Goal: Task Accomplishment & Management: Manage account settings

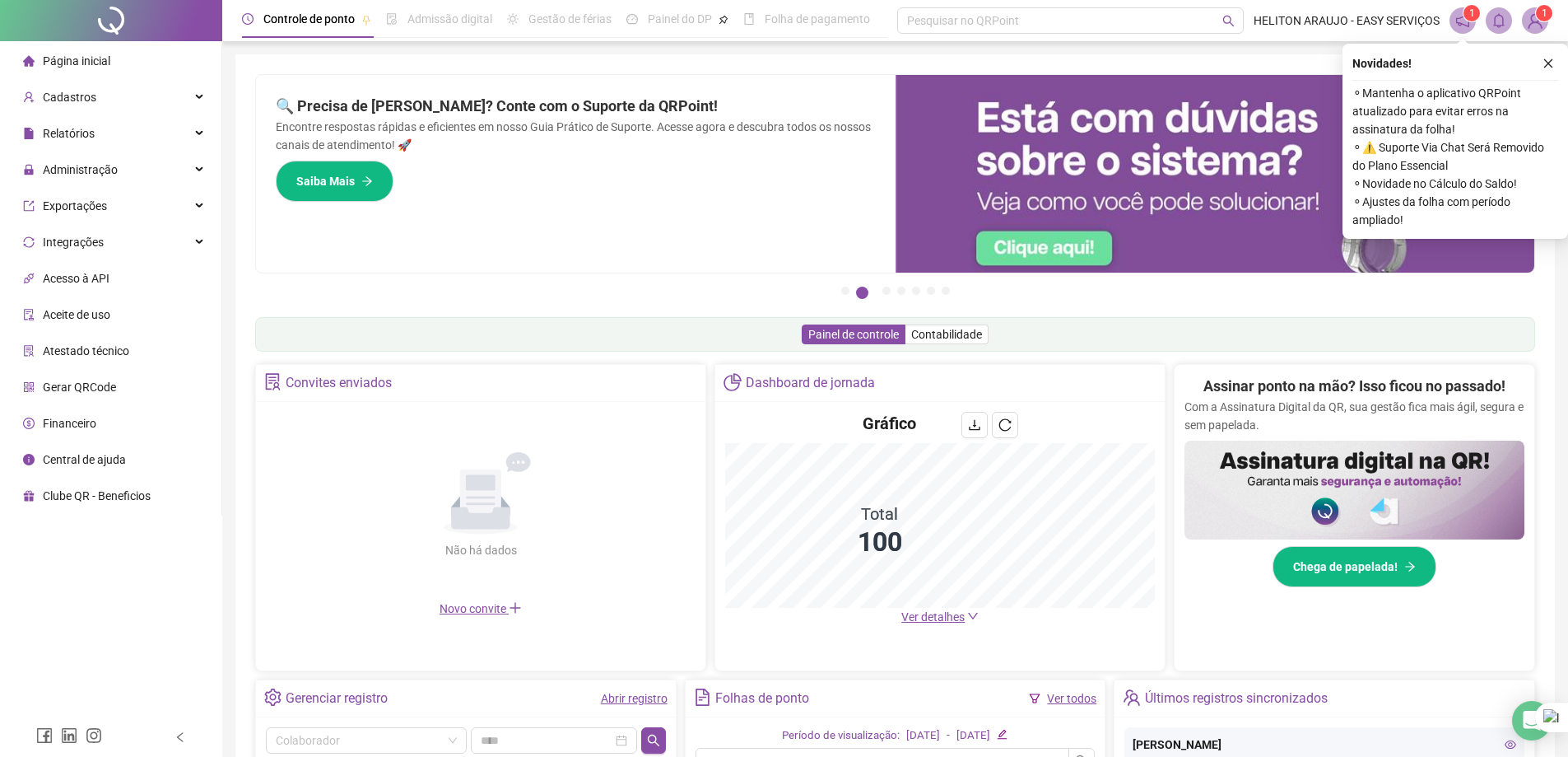
click at [140, 632] on div "Página inicial Cadastros Relatórios Administração Exportações Integrações Acess…" at bounding box center [111, 359] width 223 height 717
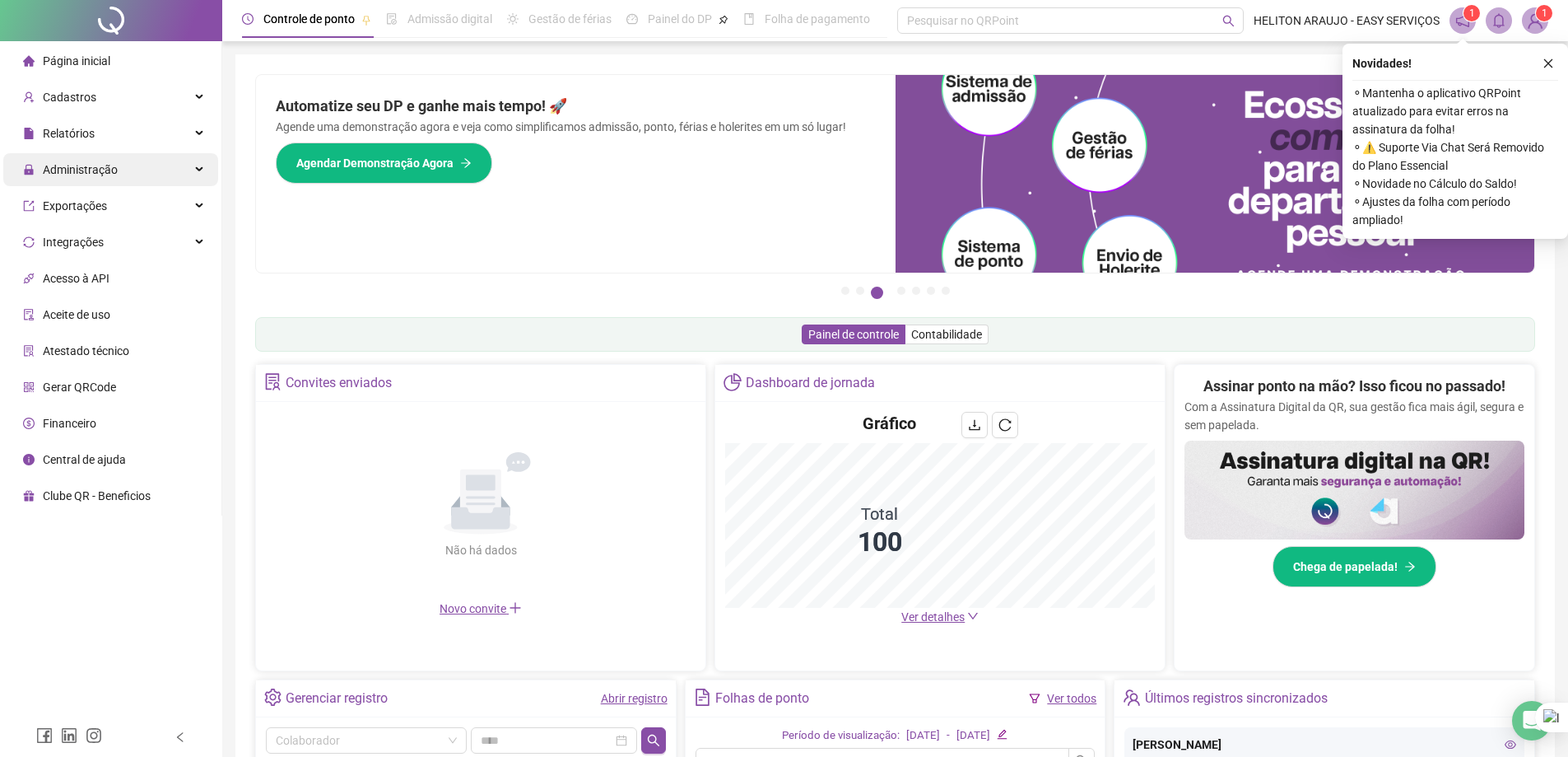
click at [171, 170] on div "Administração" at bounding box center [110, 170] width 215 height 33
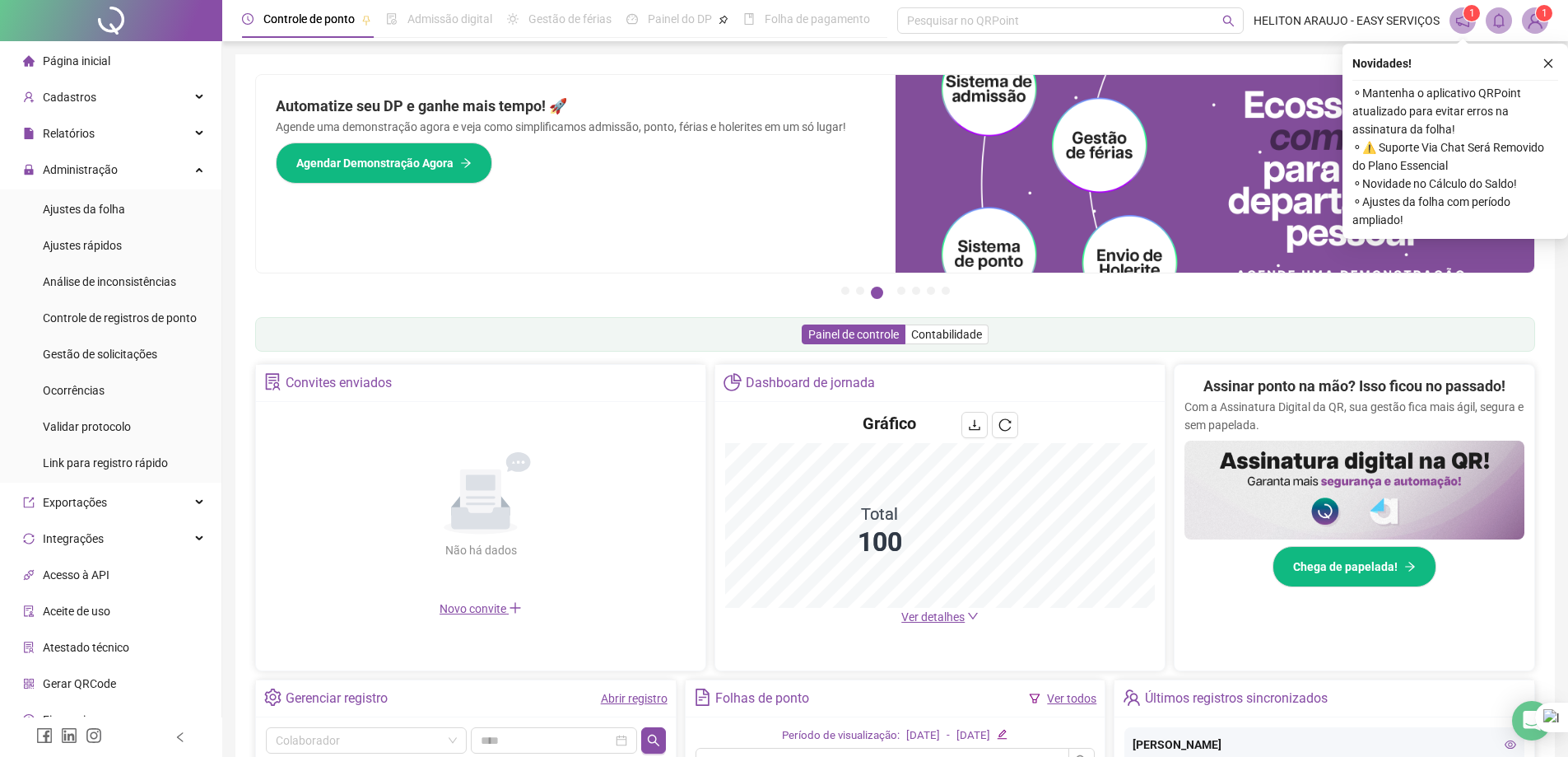
click at [164, 151] on ul "Página inicial Cadastros Relatórios Administração Ajustes da folha Ajustes rápi…" at bounding box center [111, 426] width 223 height 771
click at [143, 209] on li "Ajustes da folha" at bounding box center [110, 209] width 215 height 33
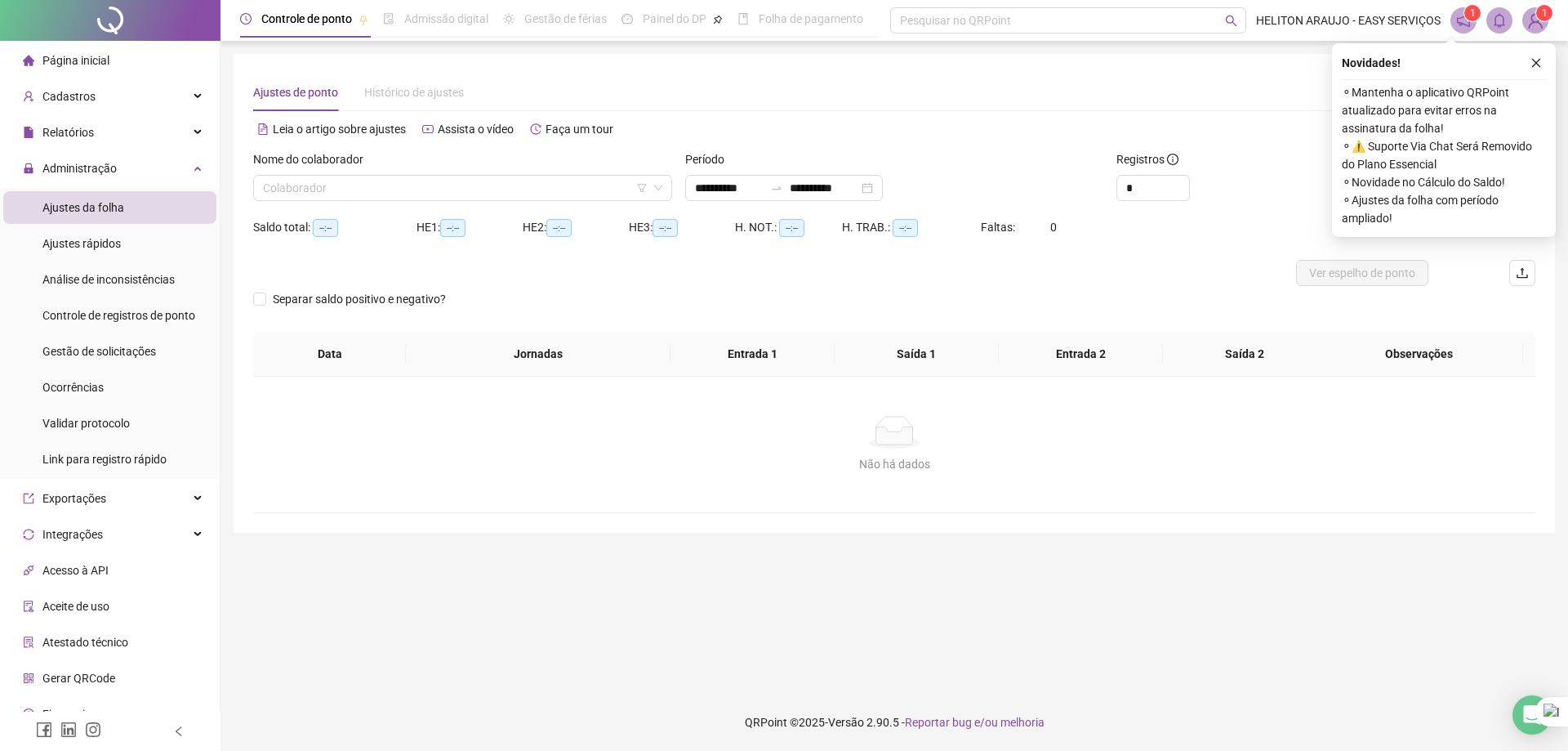
type input "**********"
click at [389, 180] on input "search" at bounding box center [456, 188] width 384 height 25
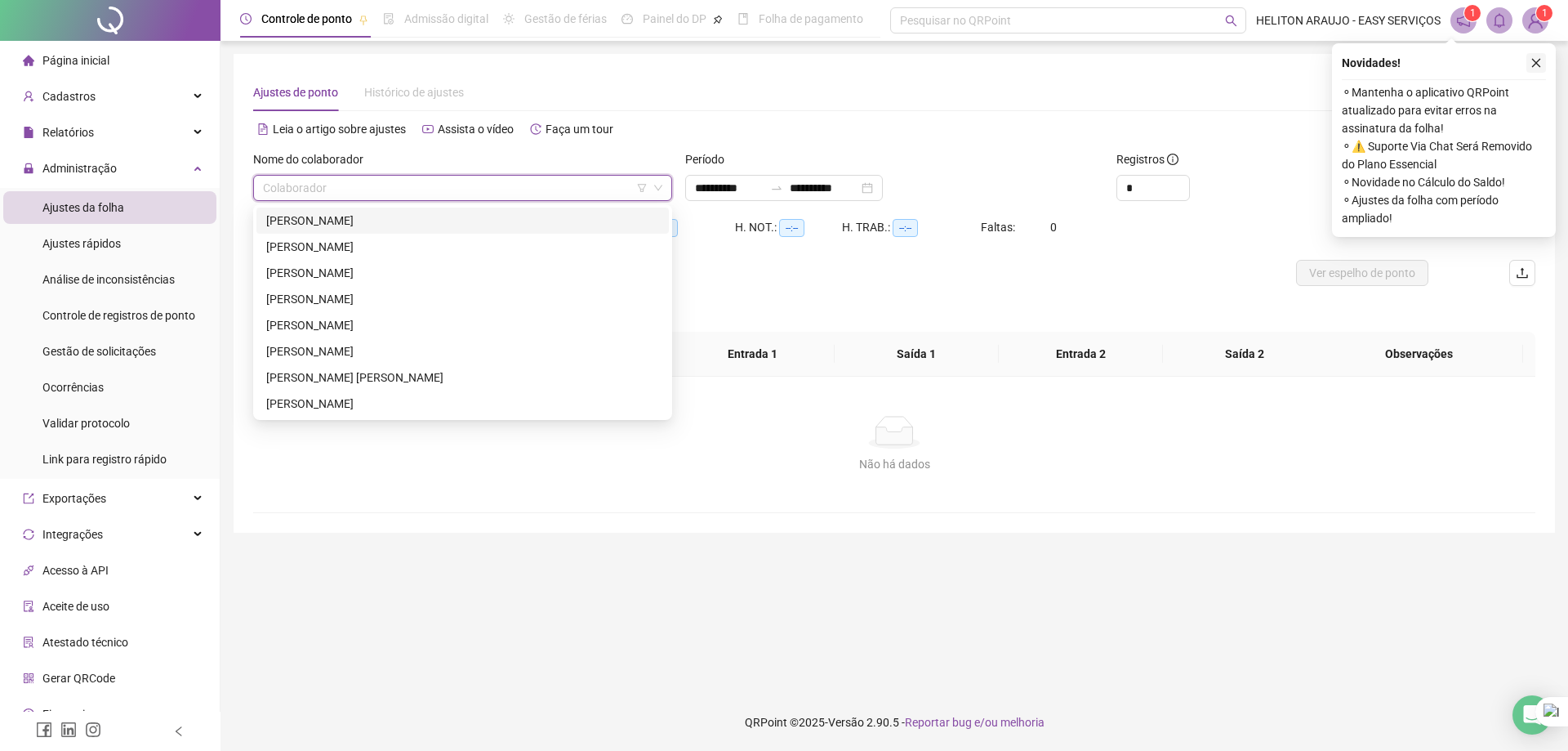
click at [1537, 56] on button "button" at bounding box center [1536, 63] width 20 height 20
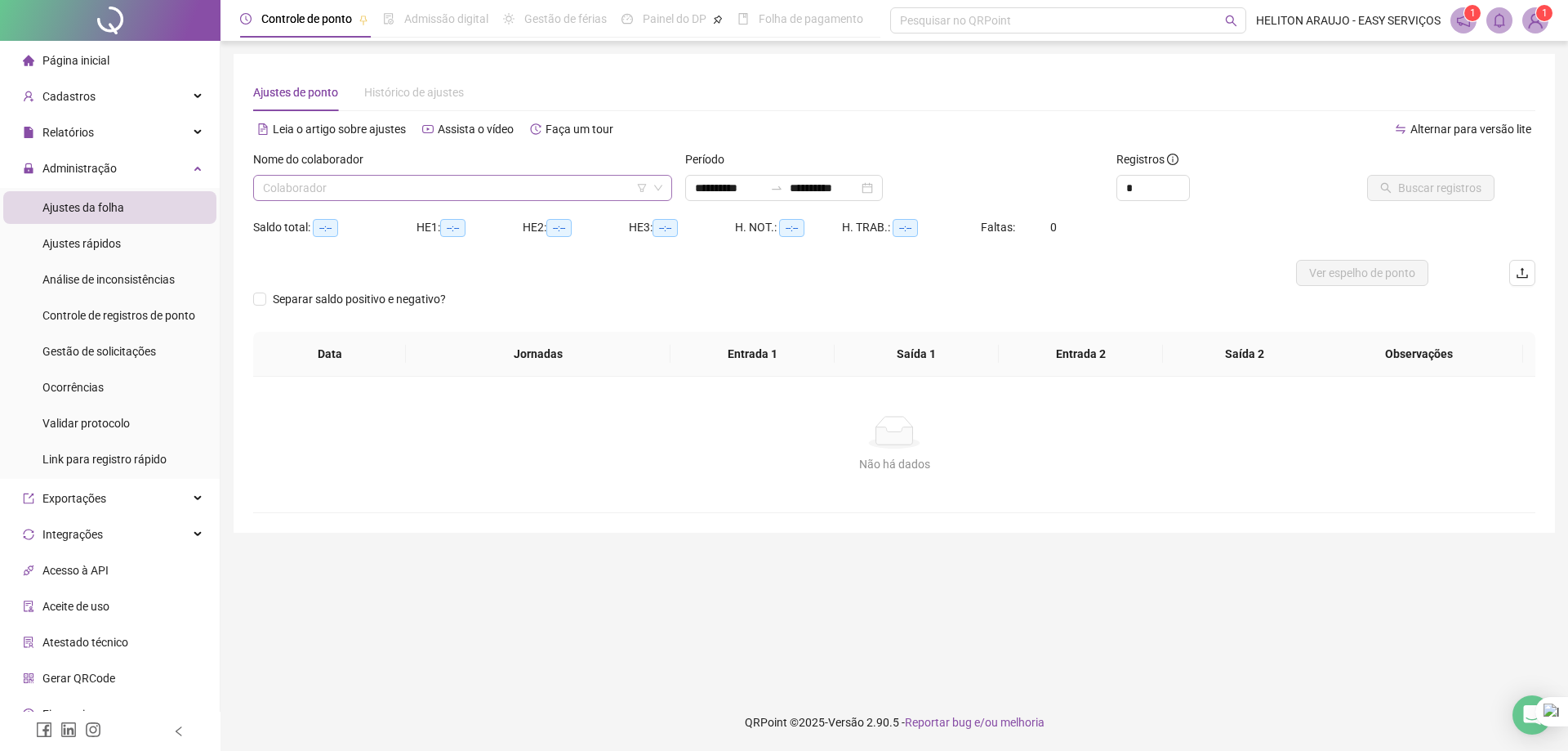
click at [516, 191] on input "search" at bounding box center [456, 188] width 384 height 25
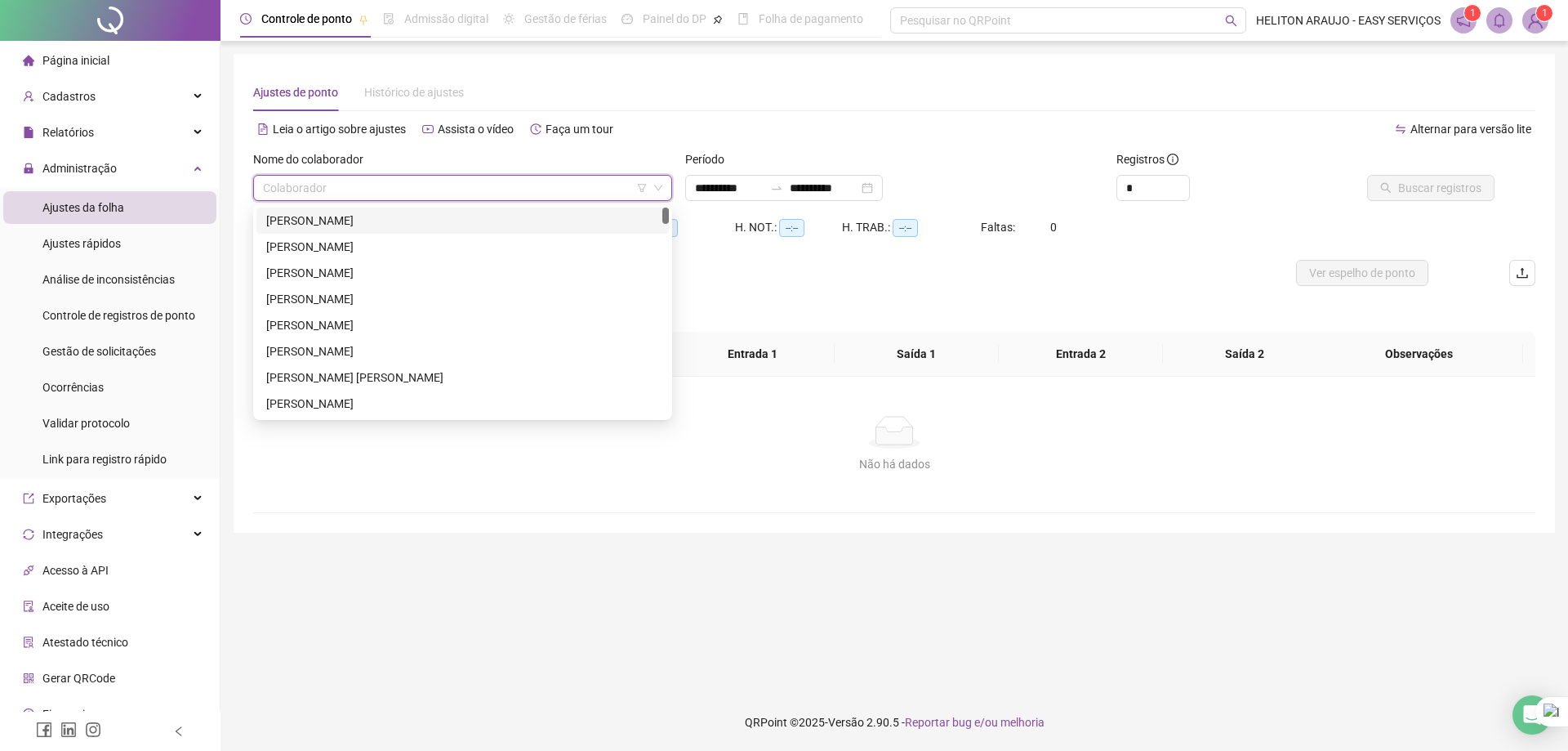
drag, startPoint x: 666, startPoint y: 216, endPoint x: 656, endPoint y: 188, distance: 29.7
click at [656, 189] on body "**********" at bounding box center [784, 376] width 1568 height 751
click at [390, 185] on input "search" at bounding box center [456, 188] width 384 height 25
click at [371, 223] on div "[PERSON_NAME]" at bounding box center [463, 221] width 393 height 18
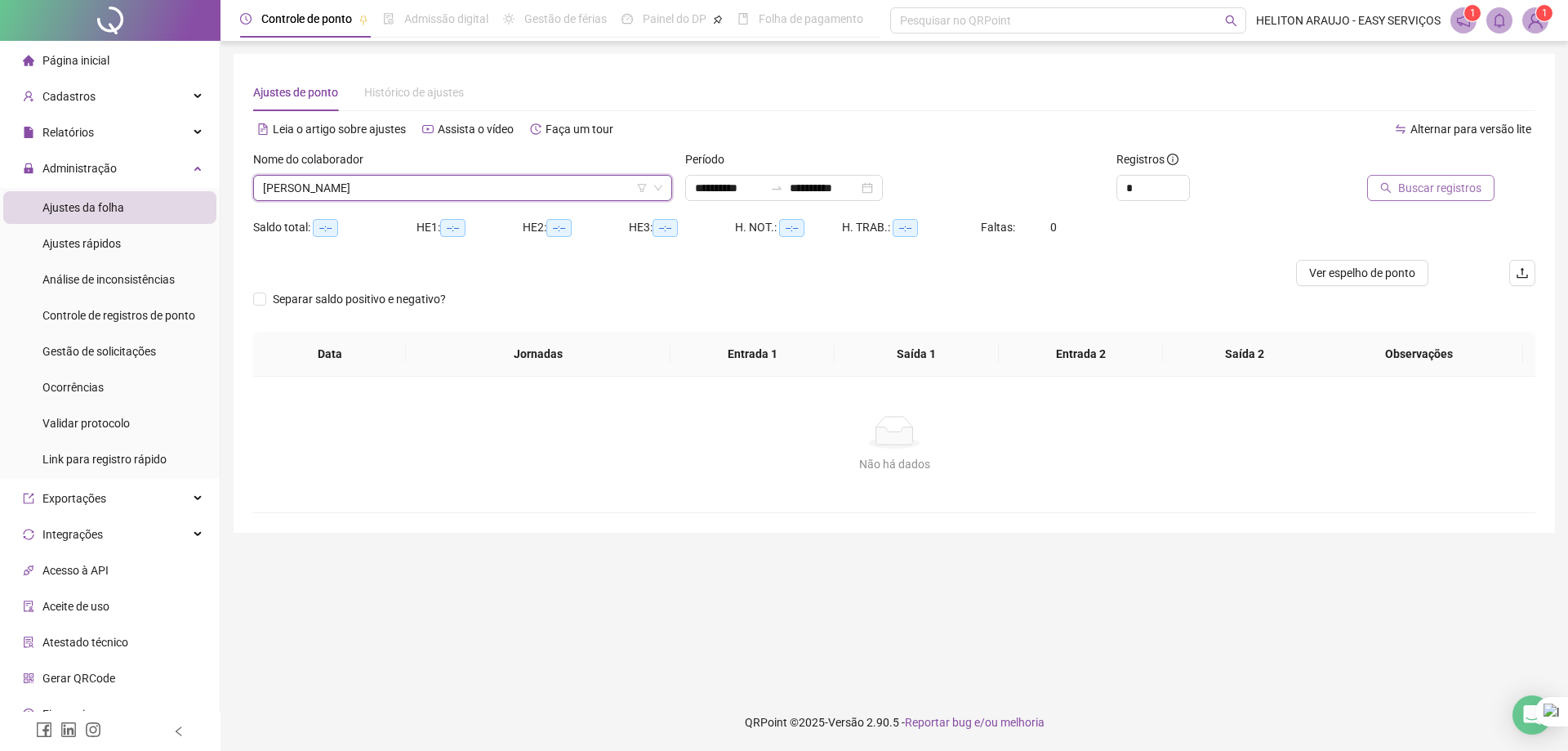
click at [1380, 198] on button "Buscar registros" at bounding box center [1431, 188] width 128 height 26
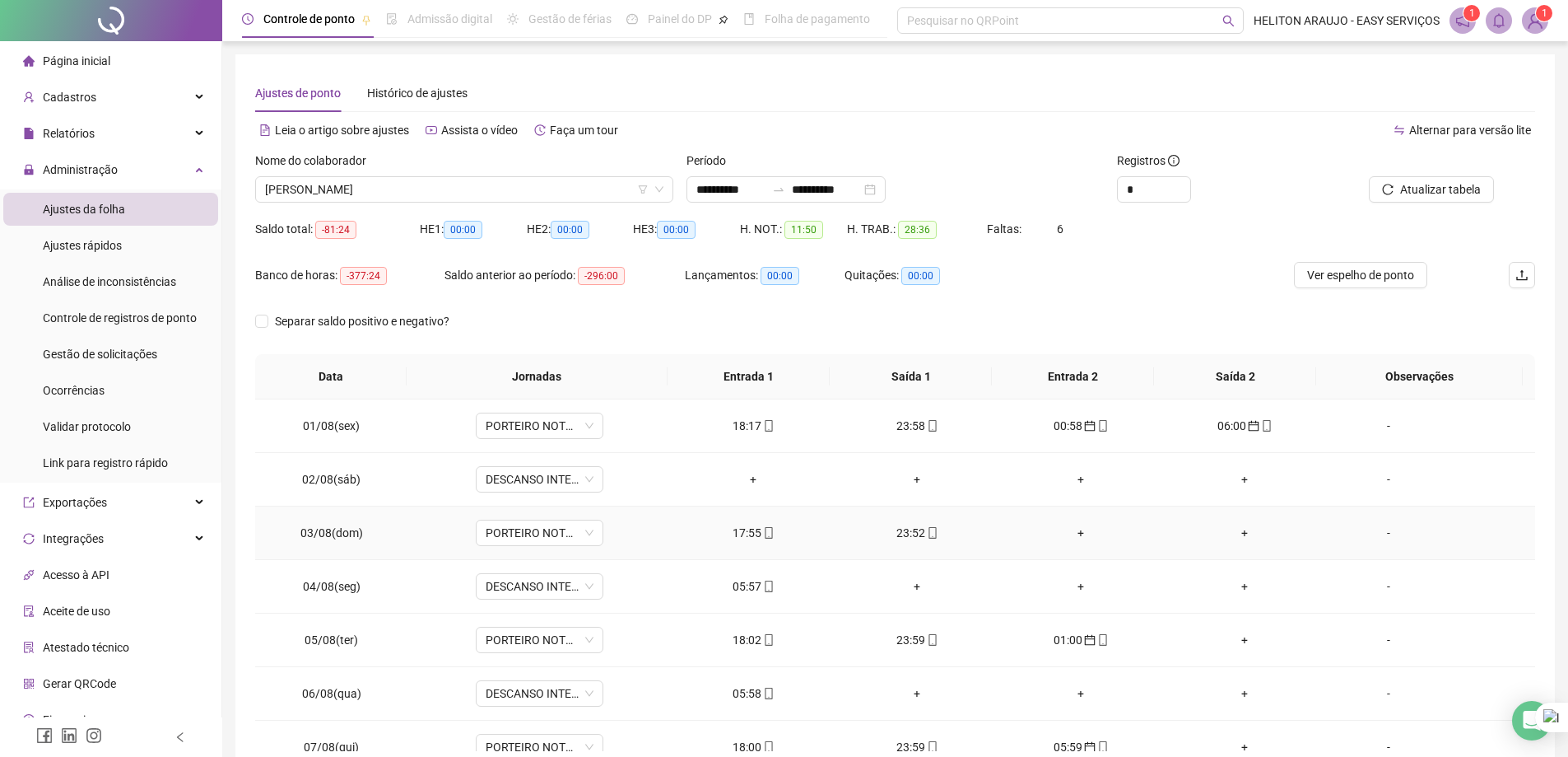
click at [1072, 537] on div "+" at bounding box center [1081, 533] width 138 height 18
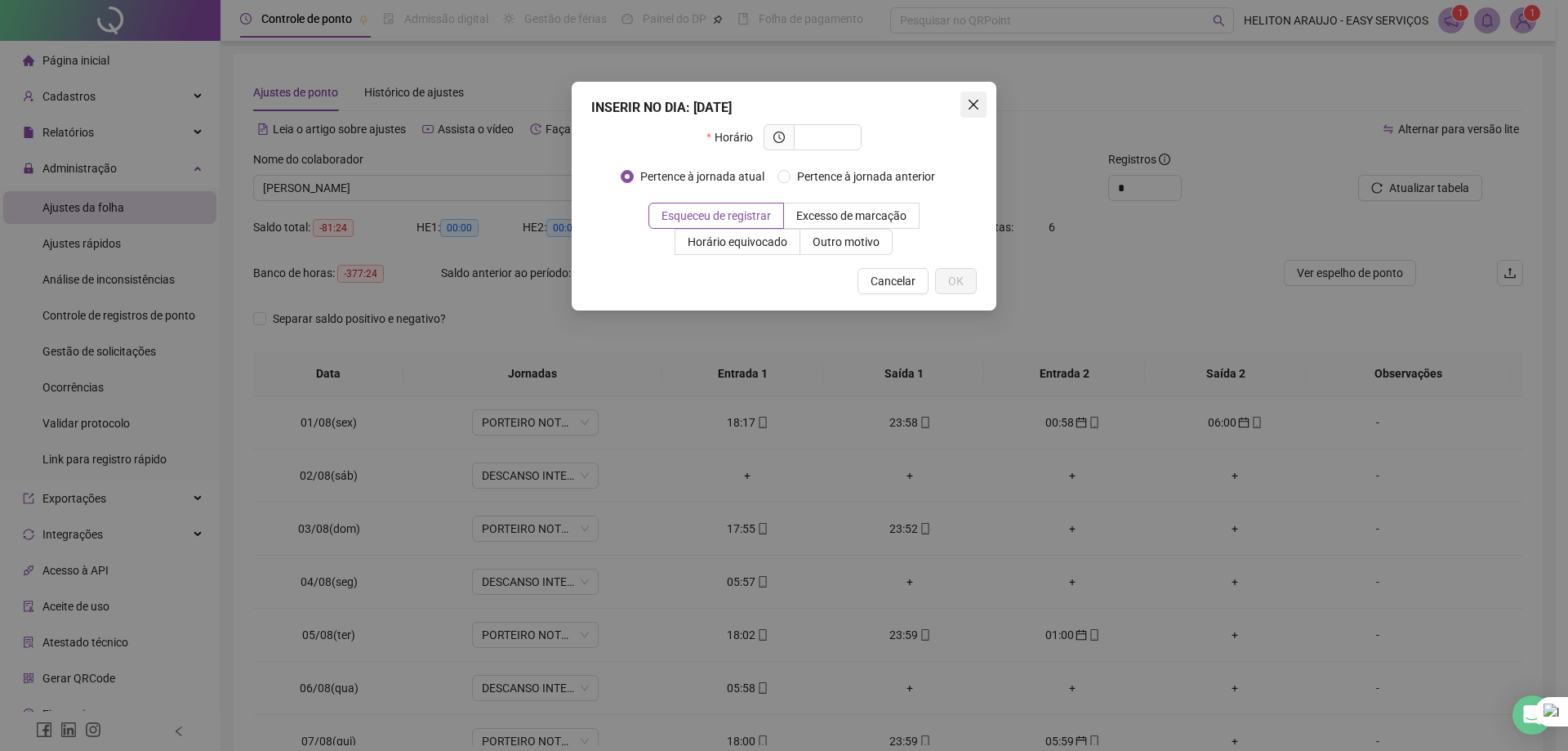
click at [983, 109] on span "Close" at bounding box center [973, 105] width 26 height 13
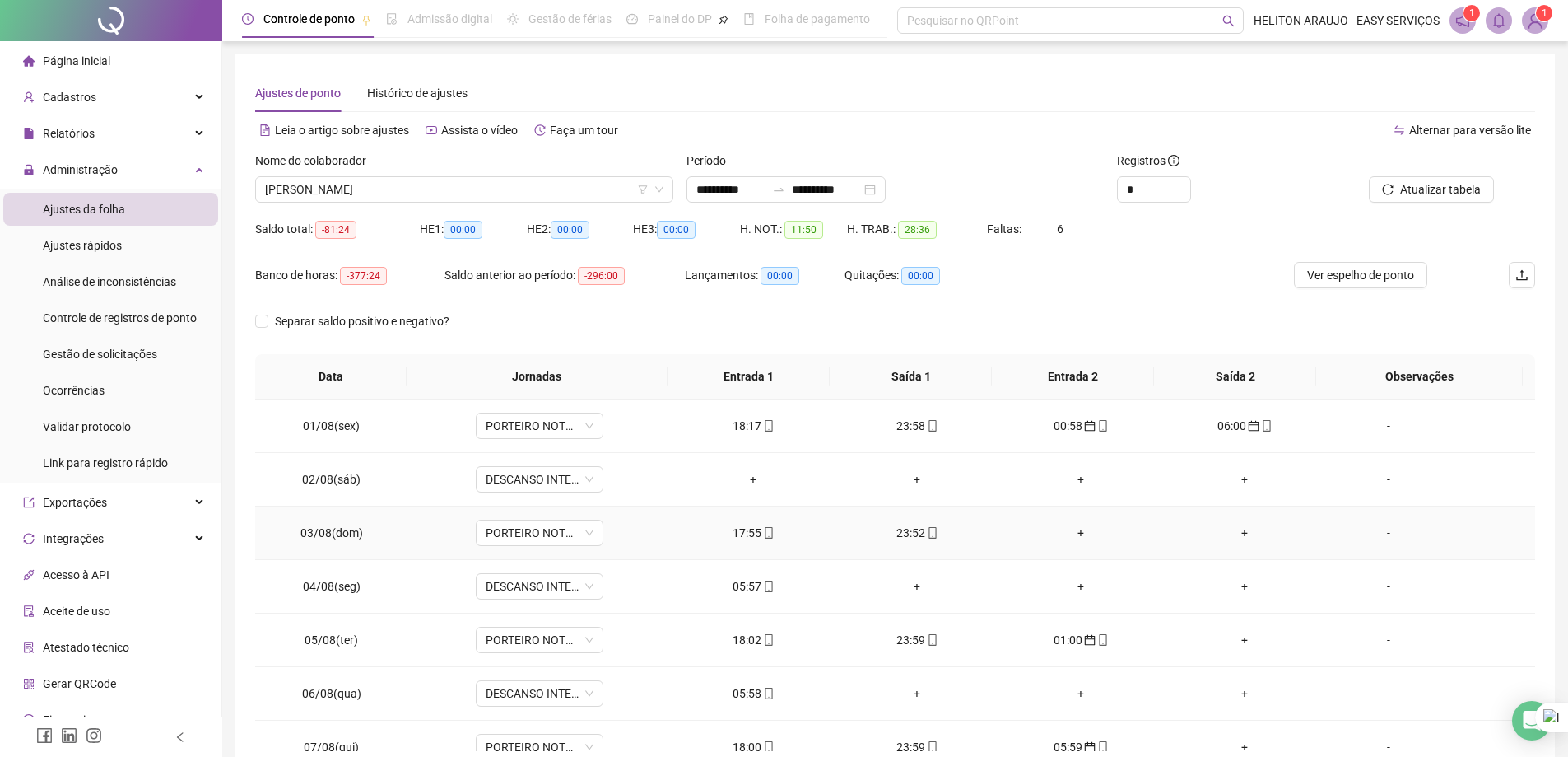
click at [1070, 534] on div "+" at bounding box center [1081, 533] width 138 height 18
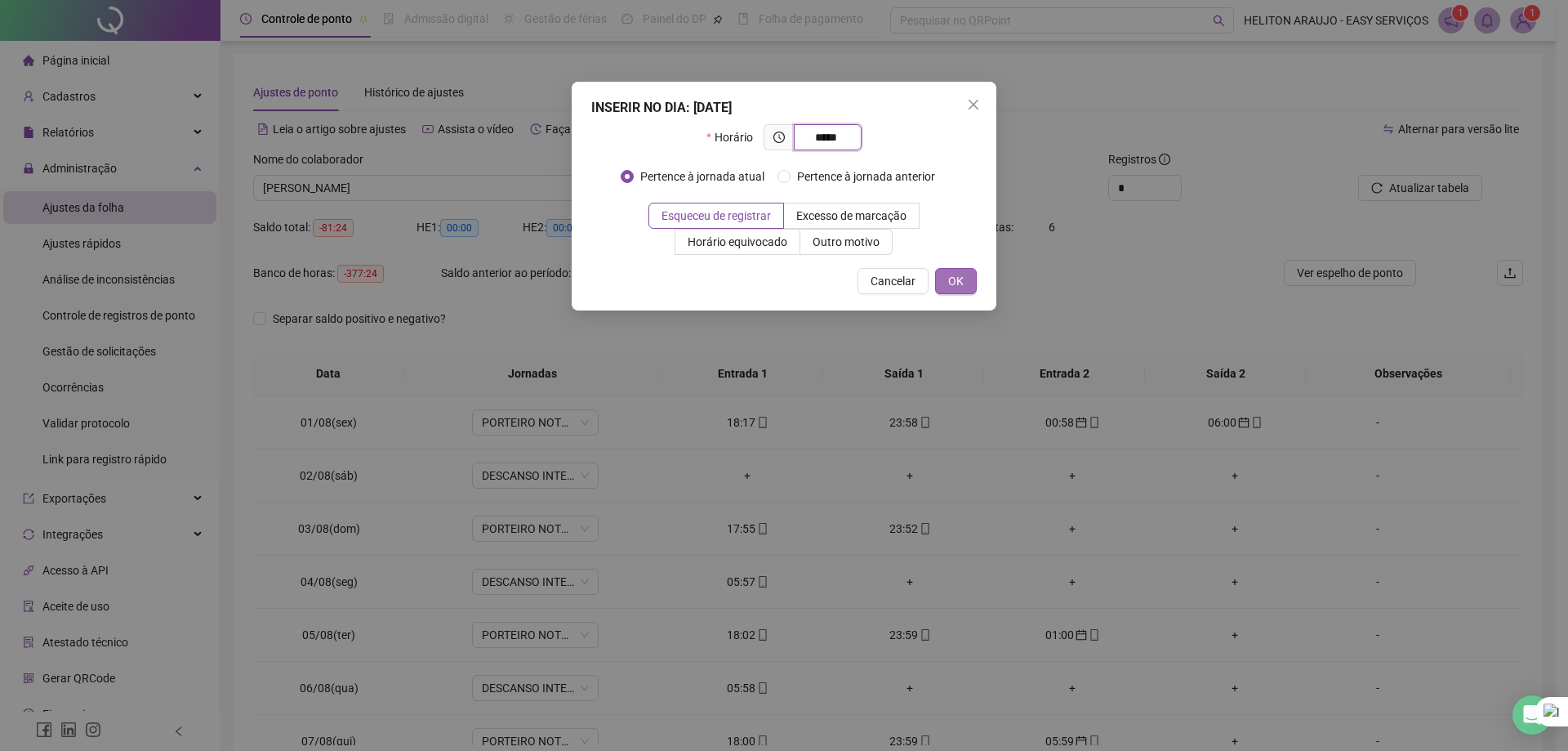
type input "*****"
click at [968, 269] on button "OK" at bounding box center [955, 281] width 42 height 26
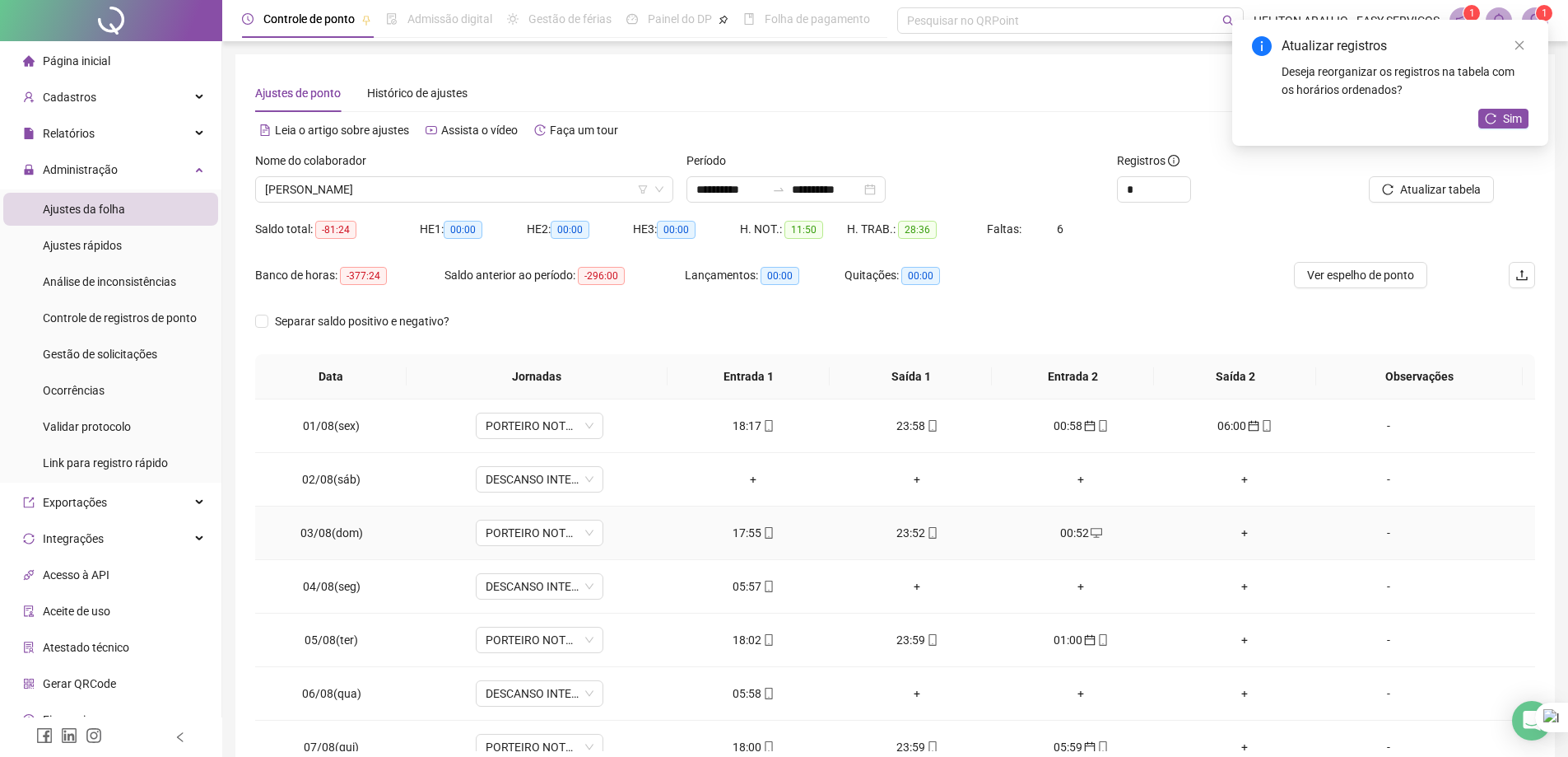
click at [1242, 531] on div "+" at bounding box center [1245, 533] width 138 height 18
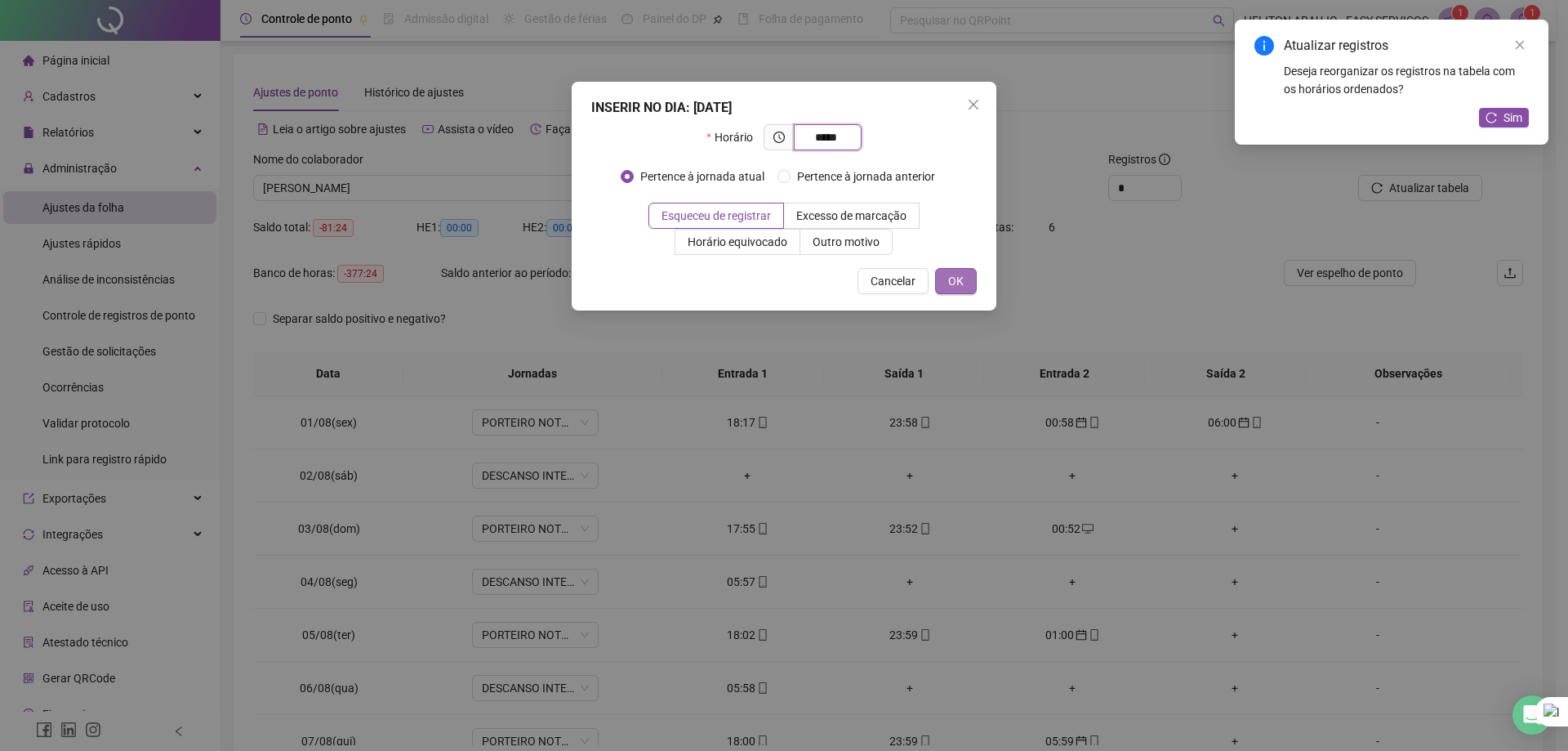
type input "*****"
click at [963, 274] on span "OK" at bounding box center [955, 281] width 16 height 18
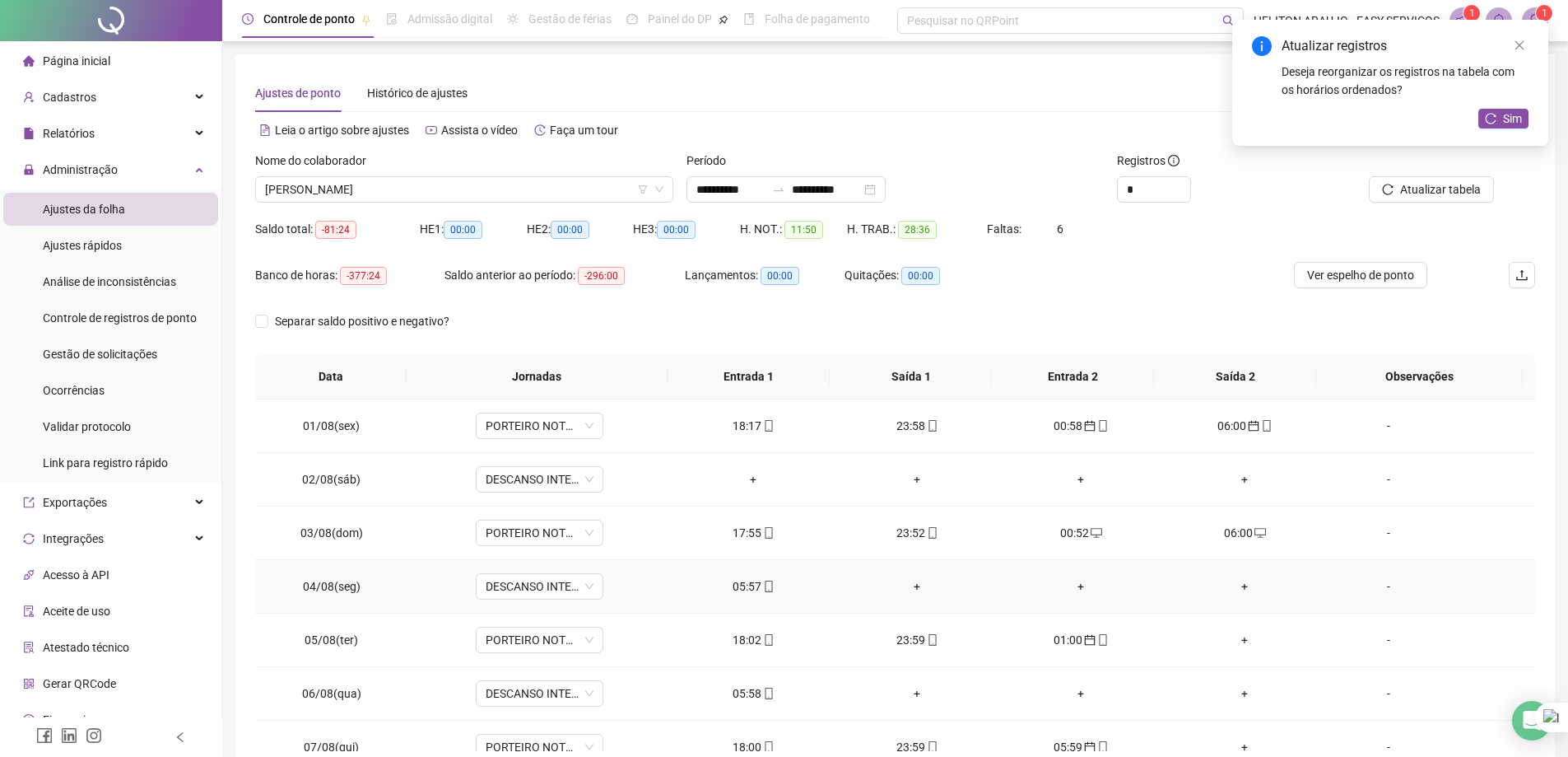
click at [754, 590] on div "05:57" at bounding box center [753, 586] width 138 height 18
type input "**********"
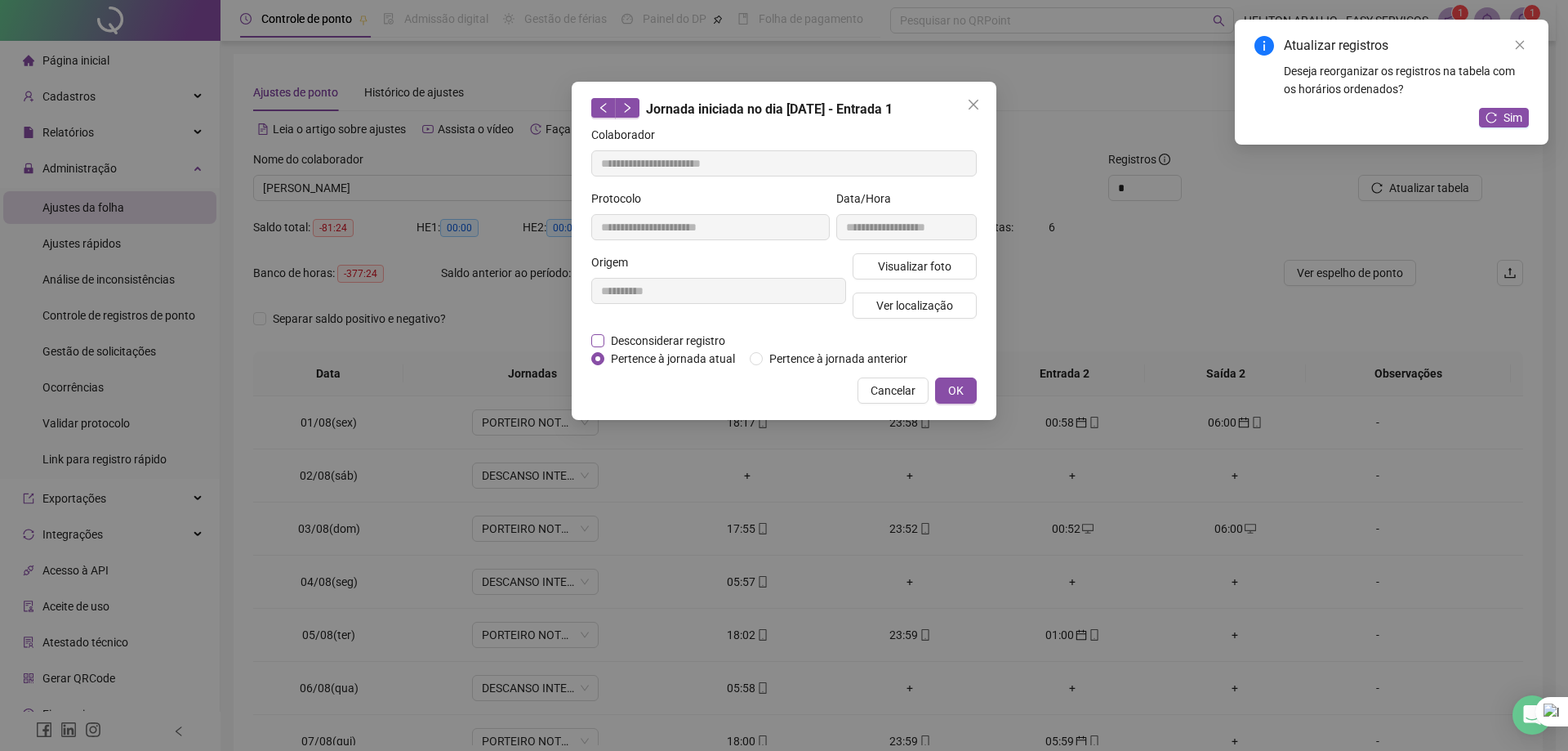
click at [672, 340] on span "Desconsiderar registro" at bounding box center [668, 340] width 128 height 18
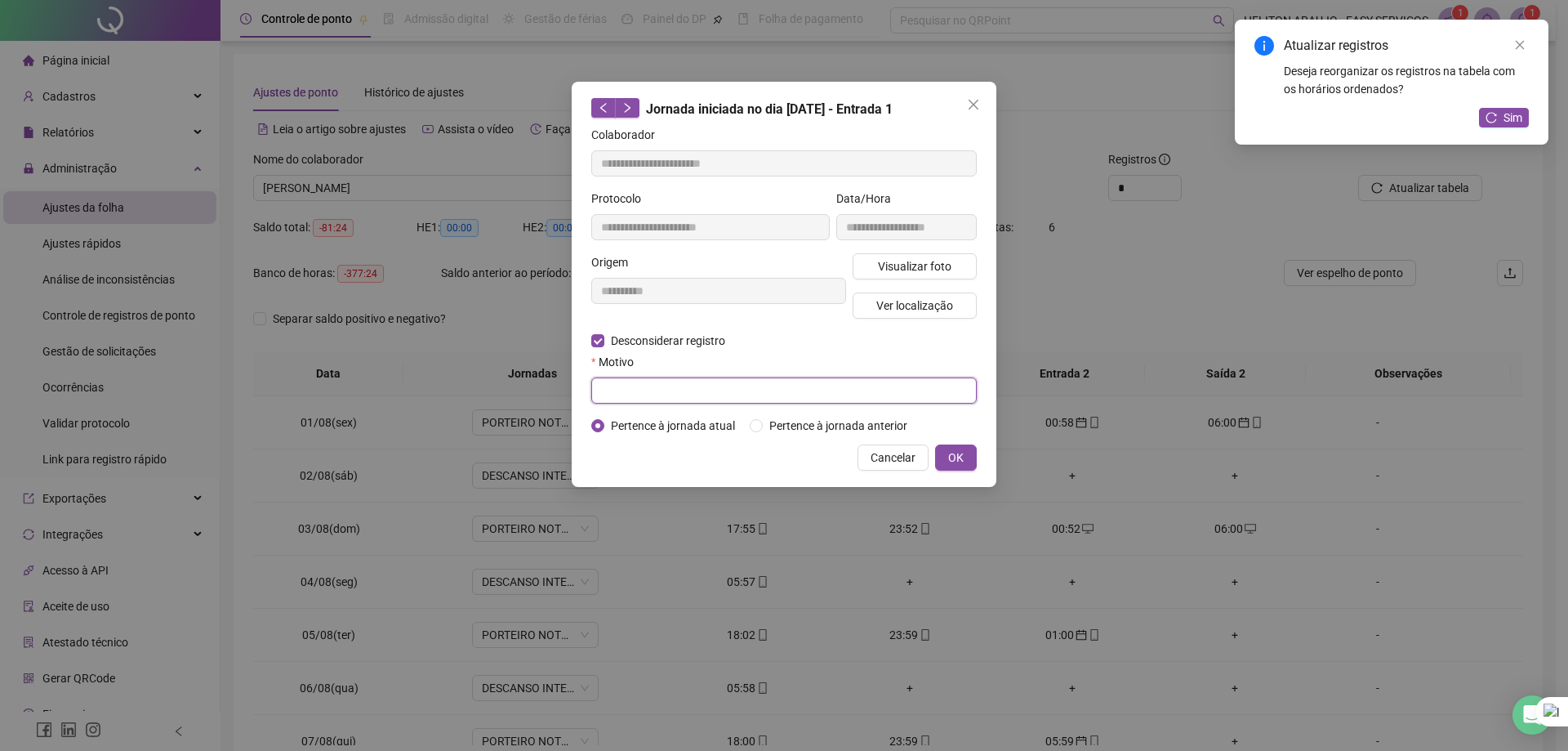
click at [742, 393] on input "text" at bounding box center [784, 390] width 385 height 26
type input "*****"
click at [954, 452] on span "OK" at bounding box center [955, 457] width 16 height 18
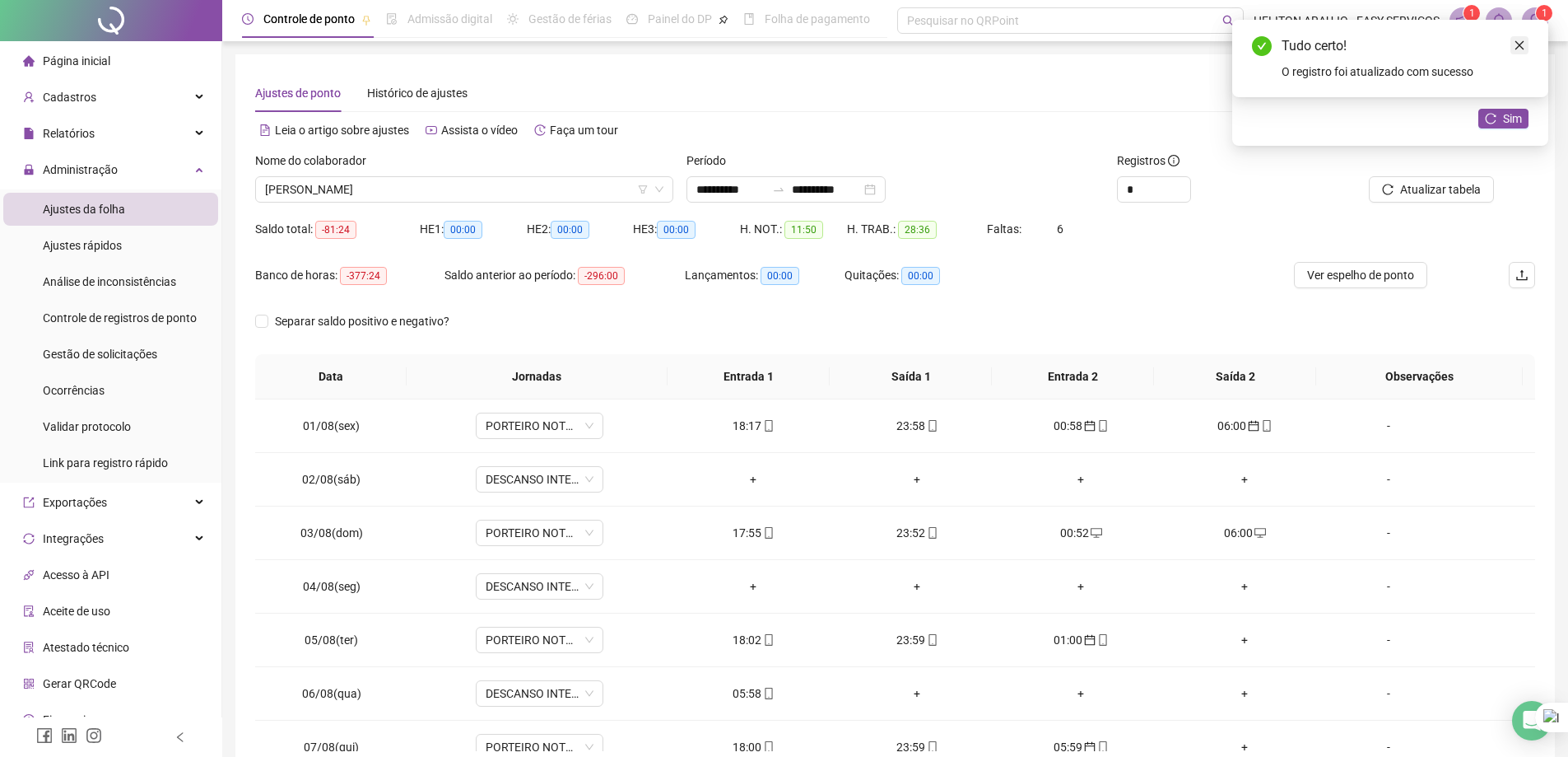
click at [1519, 45] on icon "close" at bounding box center [1520, 45] width 12 height 12
click at [1522, 47] on icon "close" at bounding box center [1520, 45] width 9 height 9
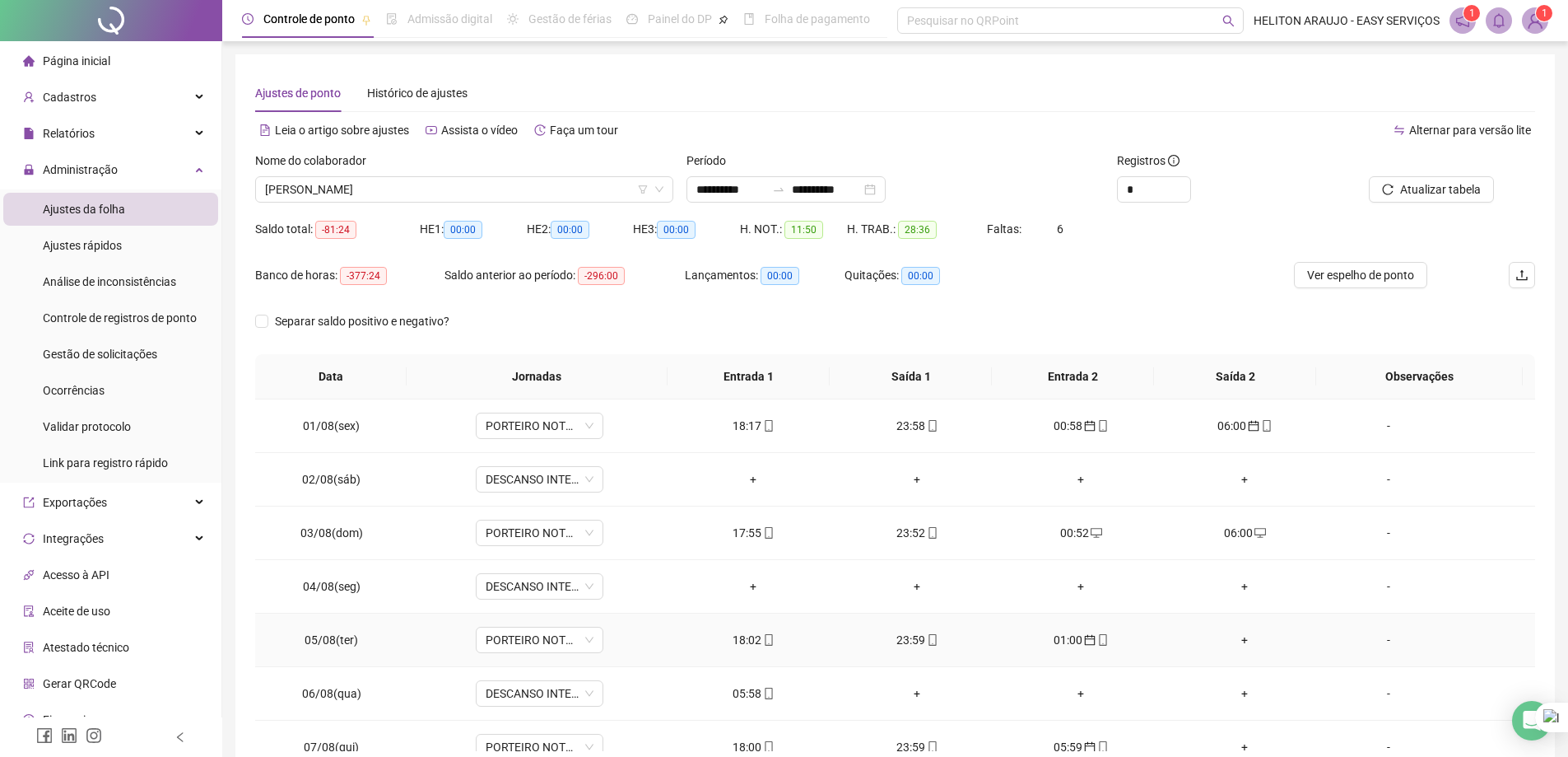
click at [1237, 638] on div "+" at bounding box center [1245, 640] width 138 height 18
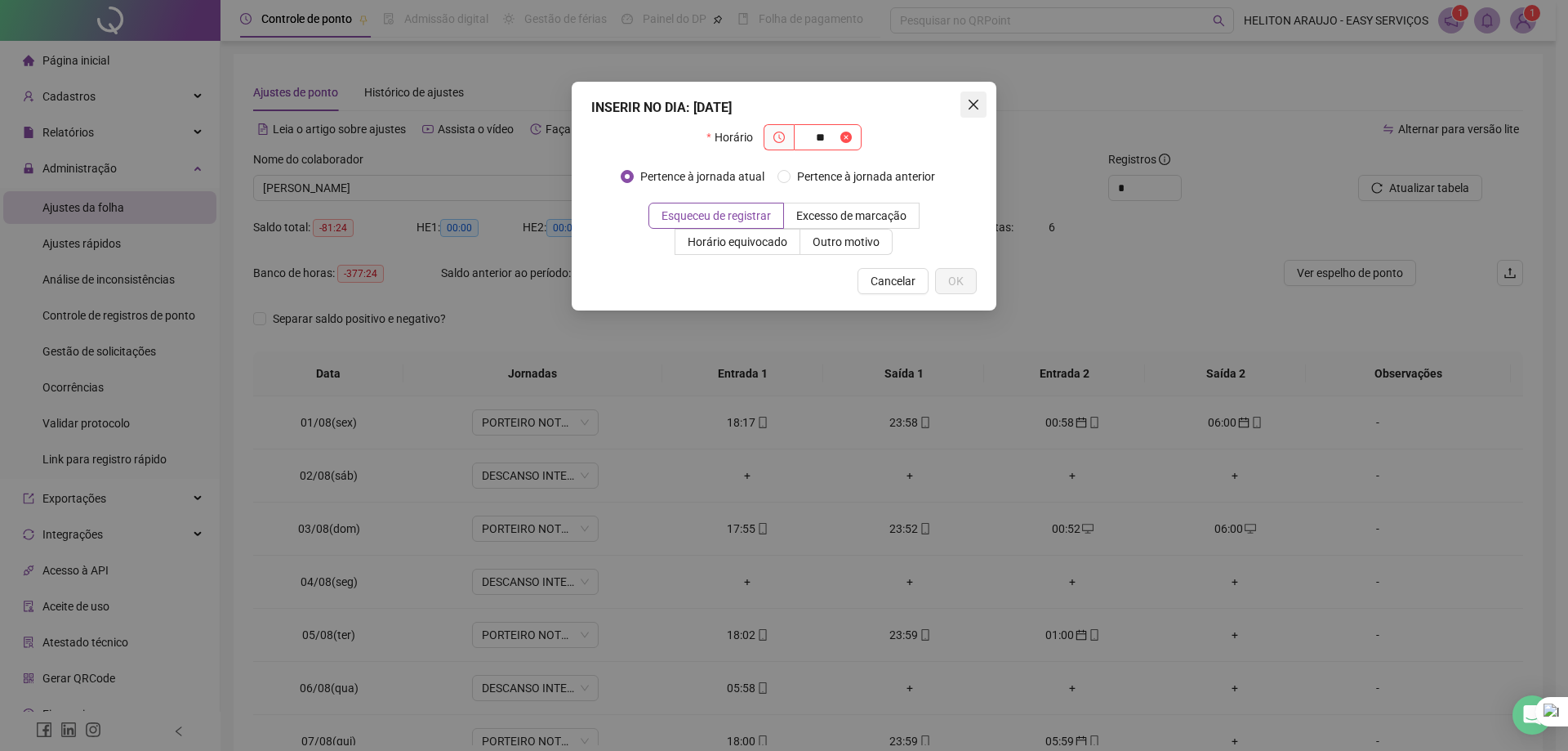
type input "**"
click at [981, 107] on span "Close" at bounding box center [973, 105] width 26 height 13
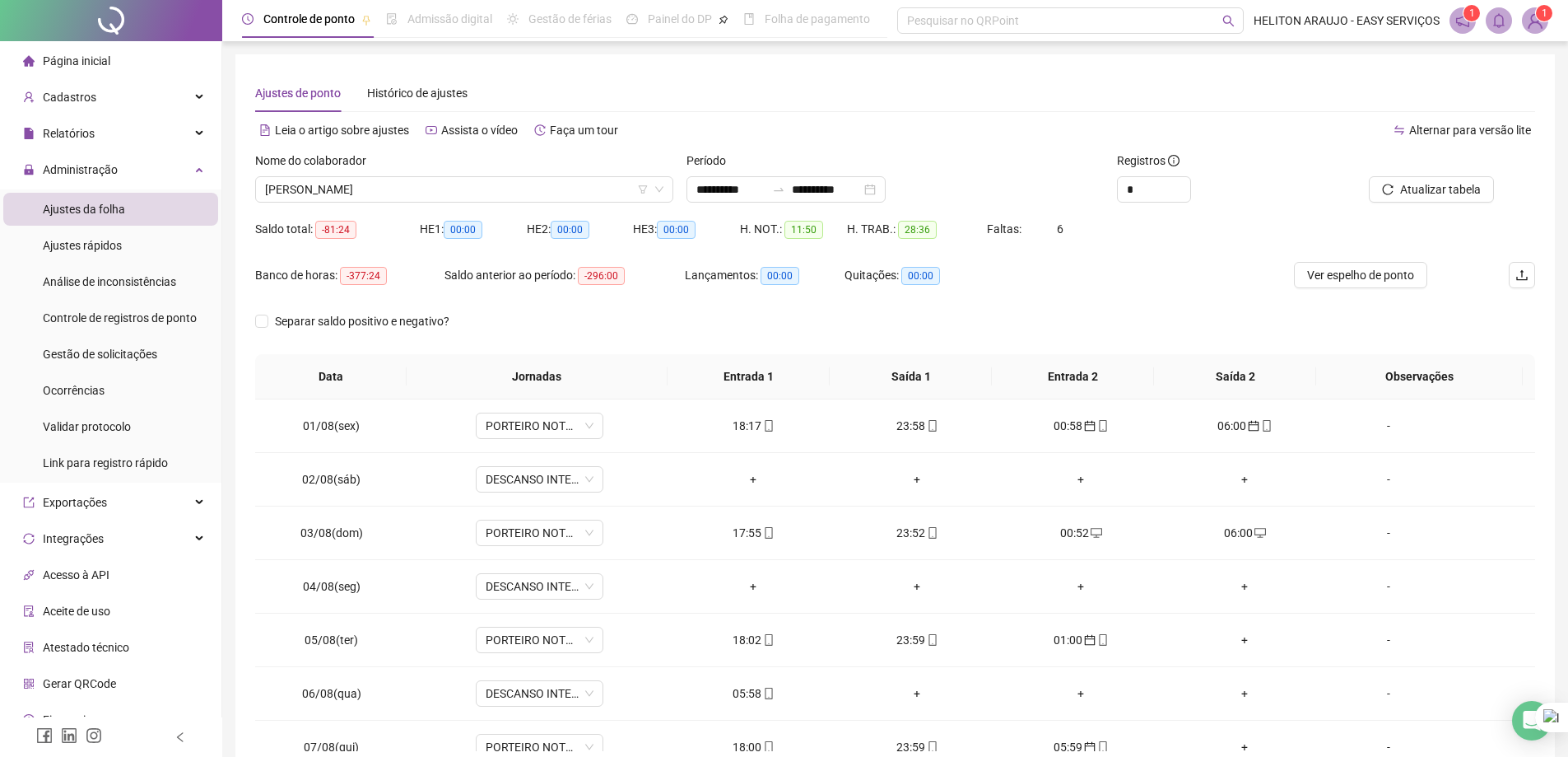
click at [1531, 19] on img at bounding box center [1535, 21] width 25 height 25
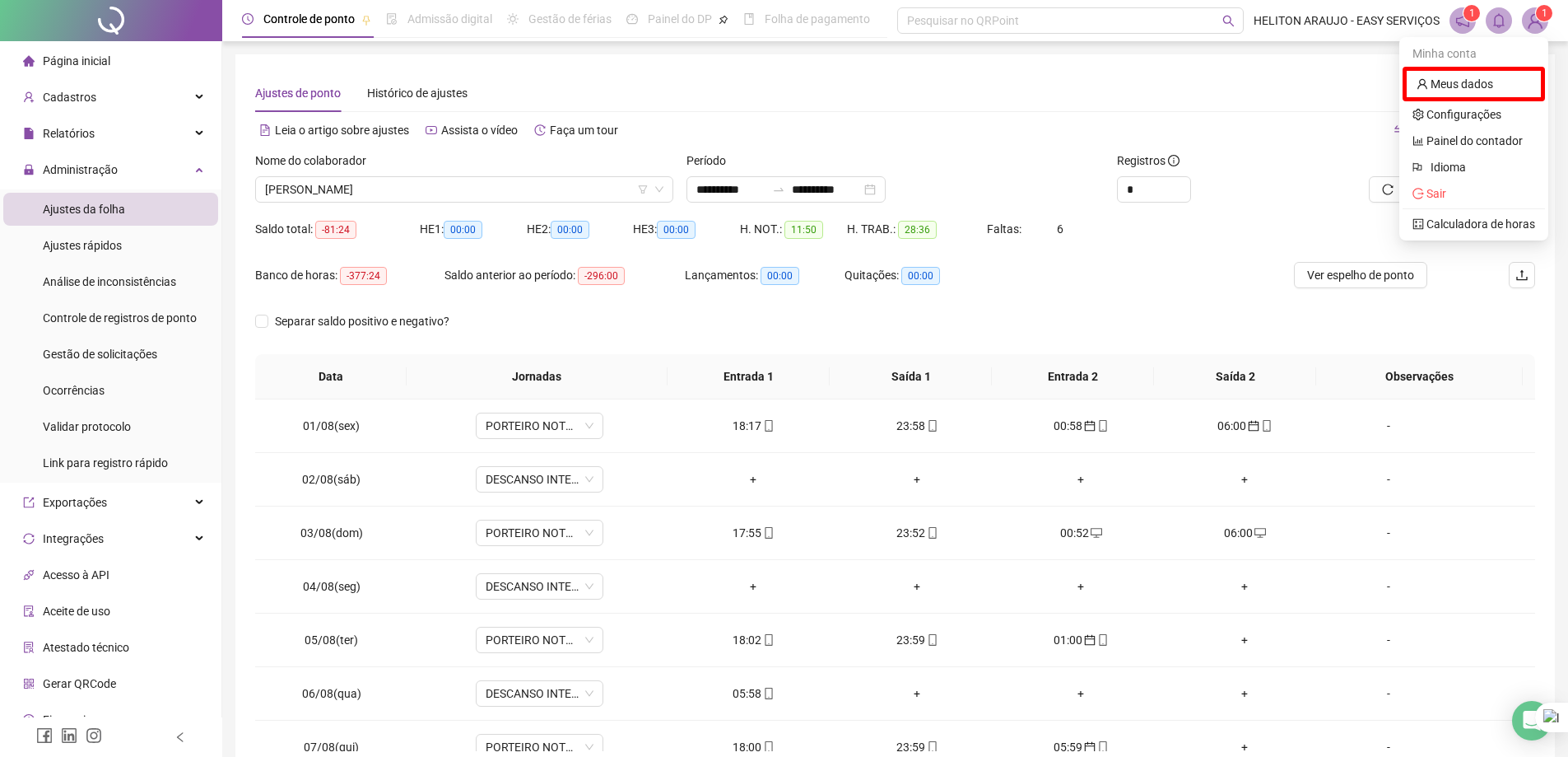
click at [1536, 23] on img at bounding box center [1535, 21] width 25 height 25
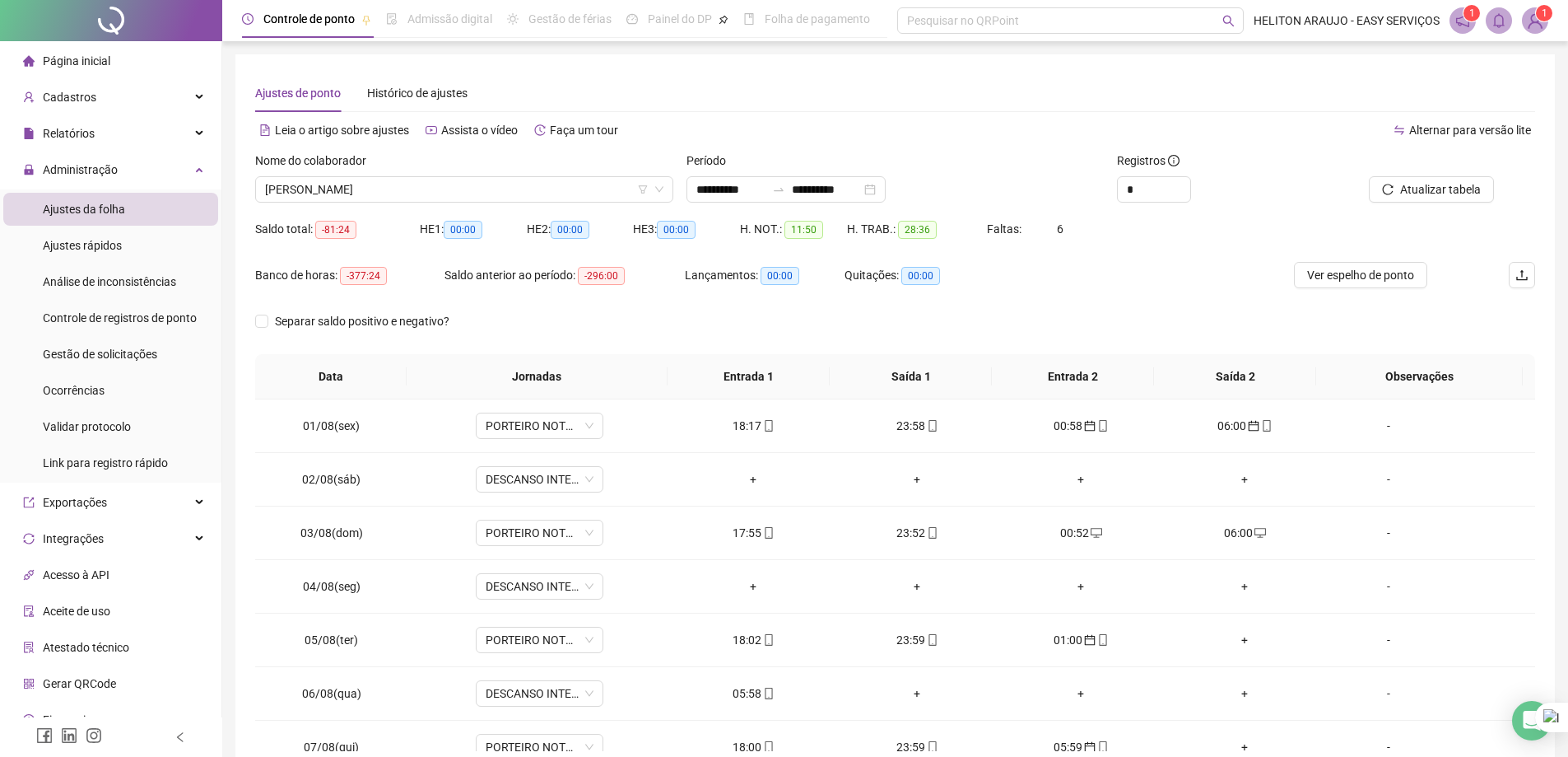
click at [1532, 16] on img at bounding box center [1535, 21] width 25 height 25
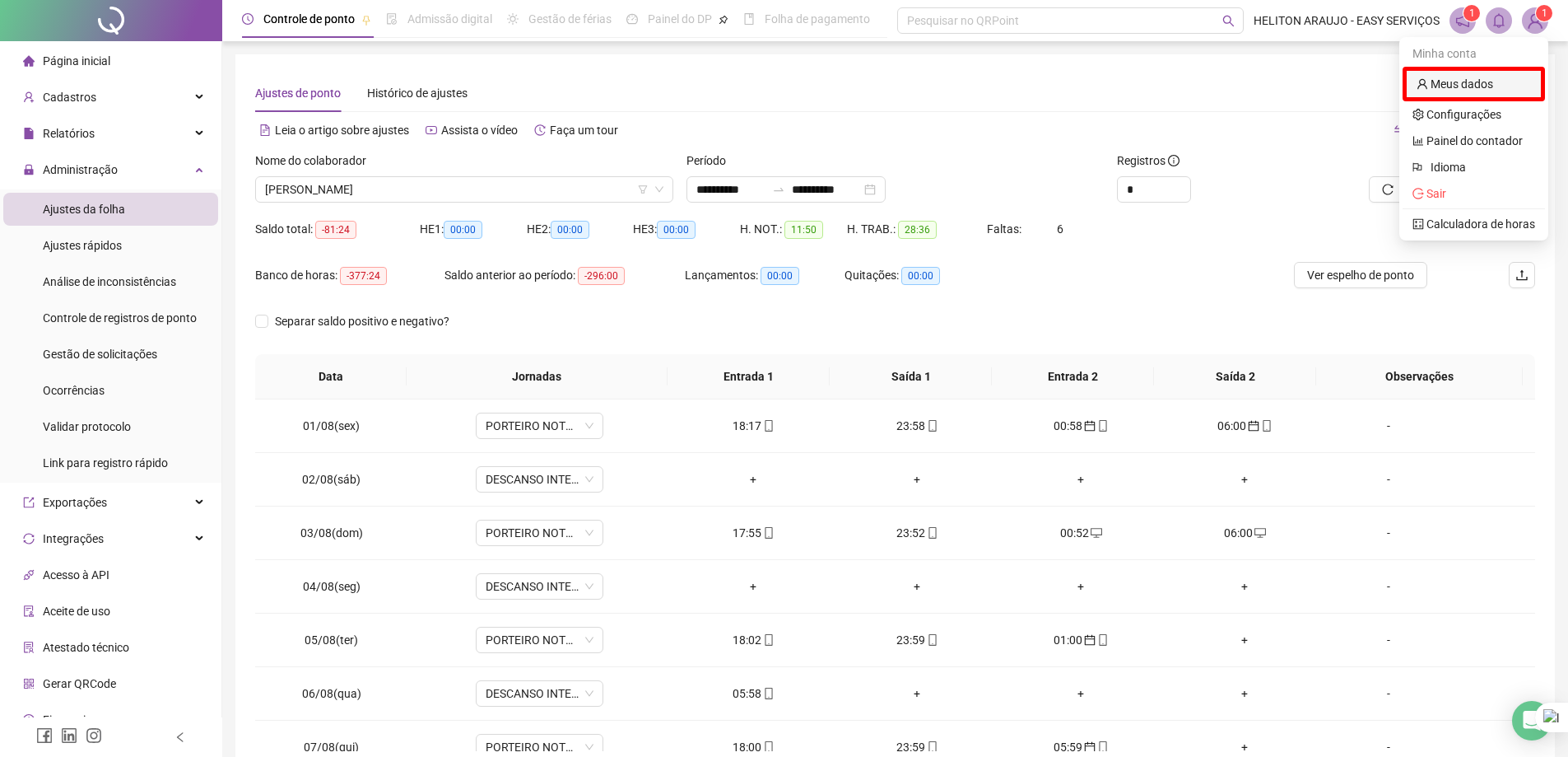
click at [1448, 79] on link "Meus dados" at bounding box center [1455, 84] width 77 height 13
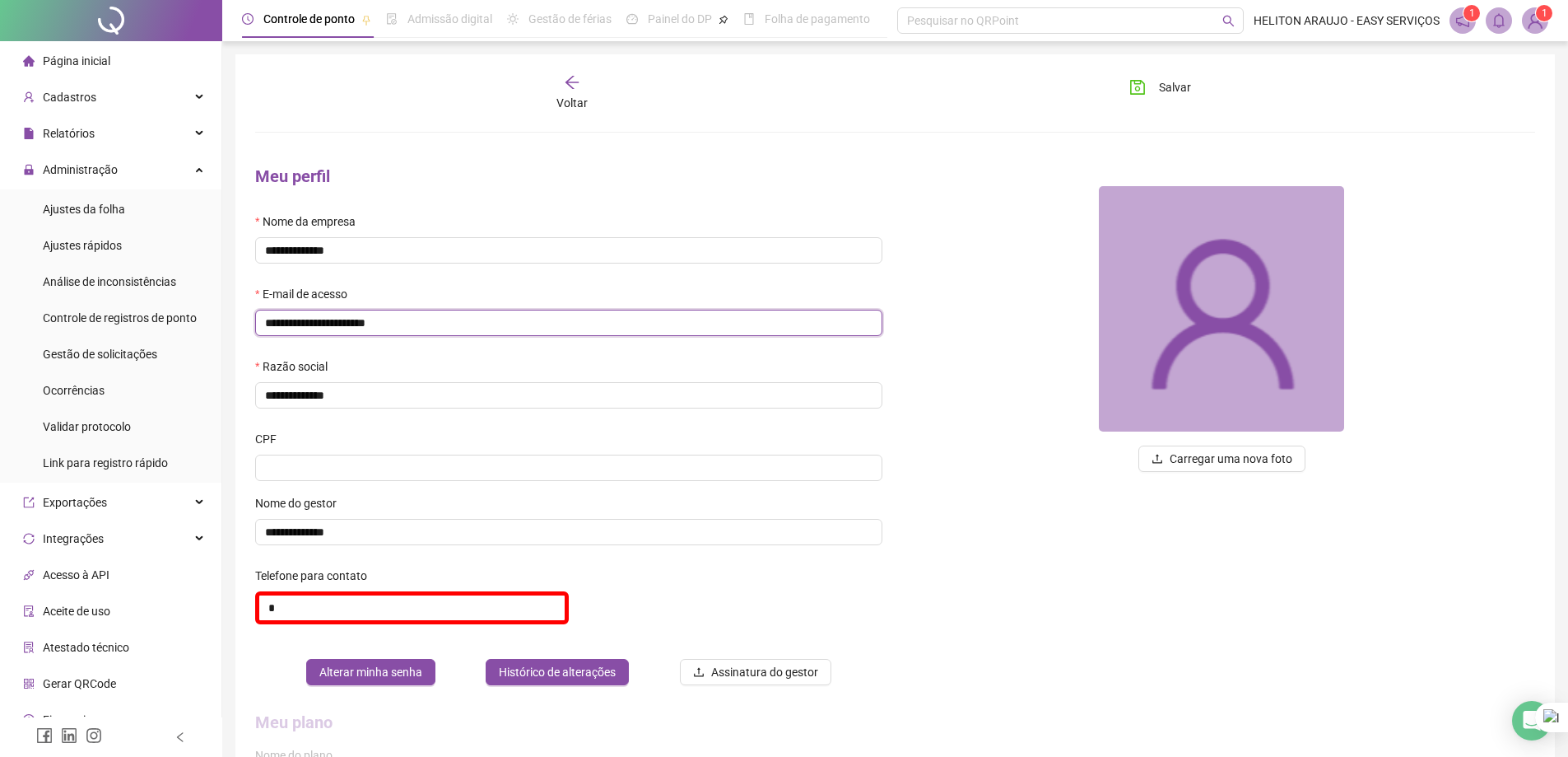
drag, startPoint x: 419, startPoint y: 325, endPoint x: 283, endPoint y: 327, distance: 136.0
click at [260, 331] on input "**********" at bounding box center [569, 322] width 627 height 26
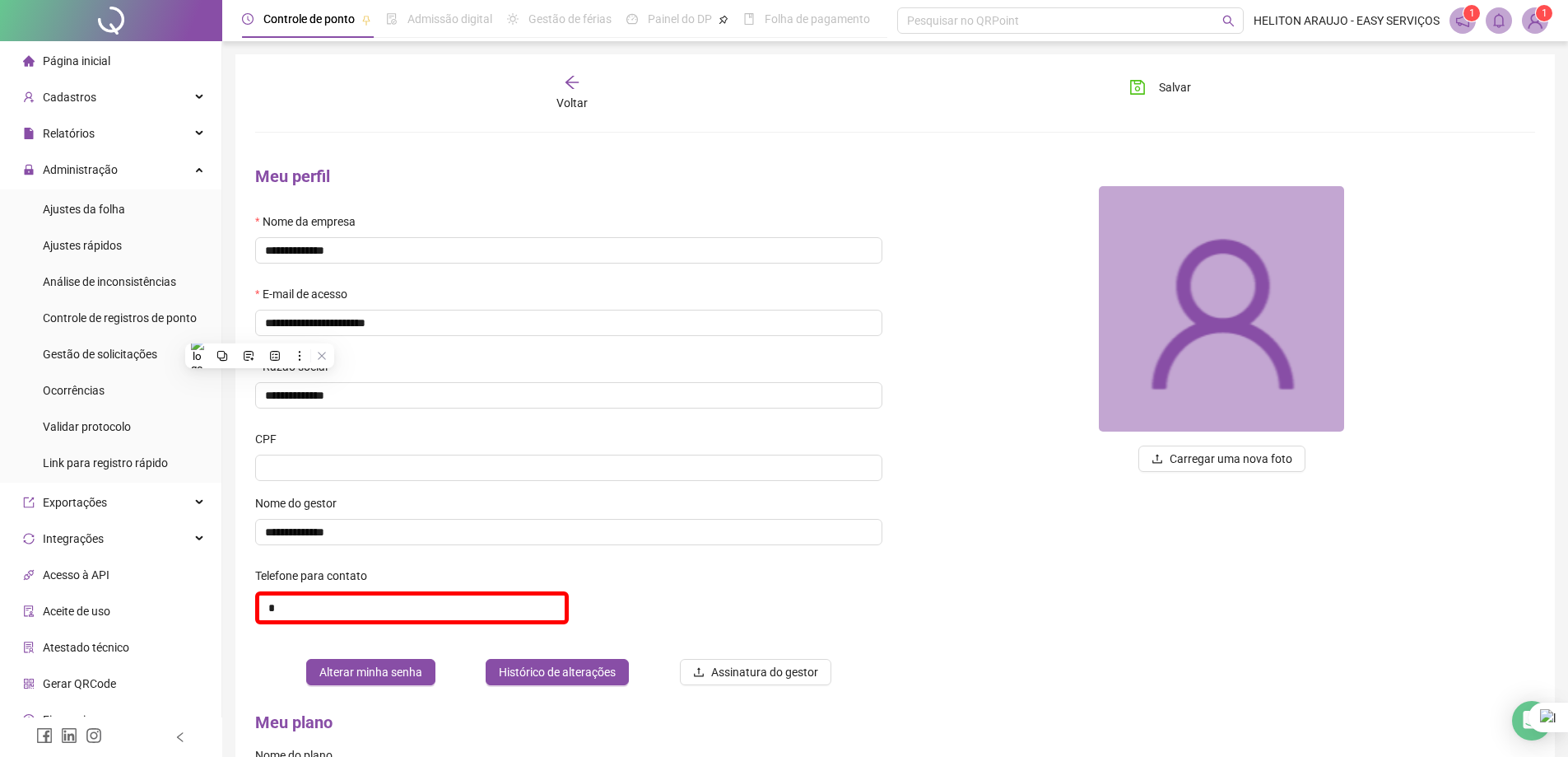
click at [1067, 272] on div at bounding box center [1223, 309] width 627 height 247
click at [121, 208] on span "Ajustes da folha" at bounding box center [84, 209] width 82 height 13
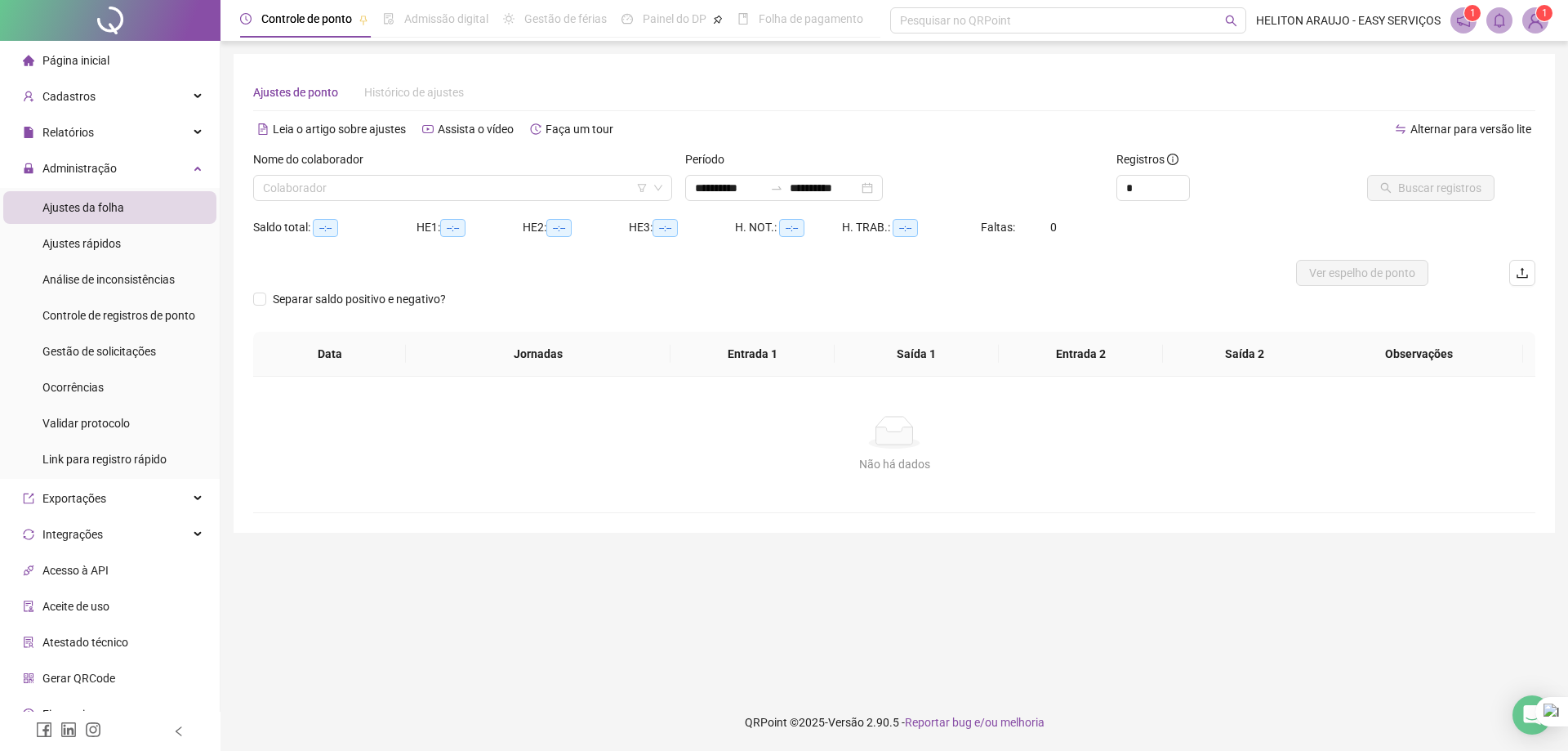
type input "**********"
click at [645, 202] on div "Nome do colaborador Colaborador" at bounding box center [463, 182] width 432 height 64
click at [658, 182] on span at bounding box center [463, 188] width 399 height 25
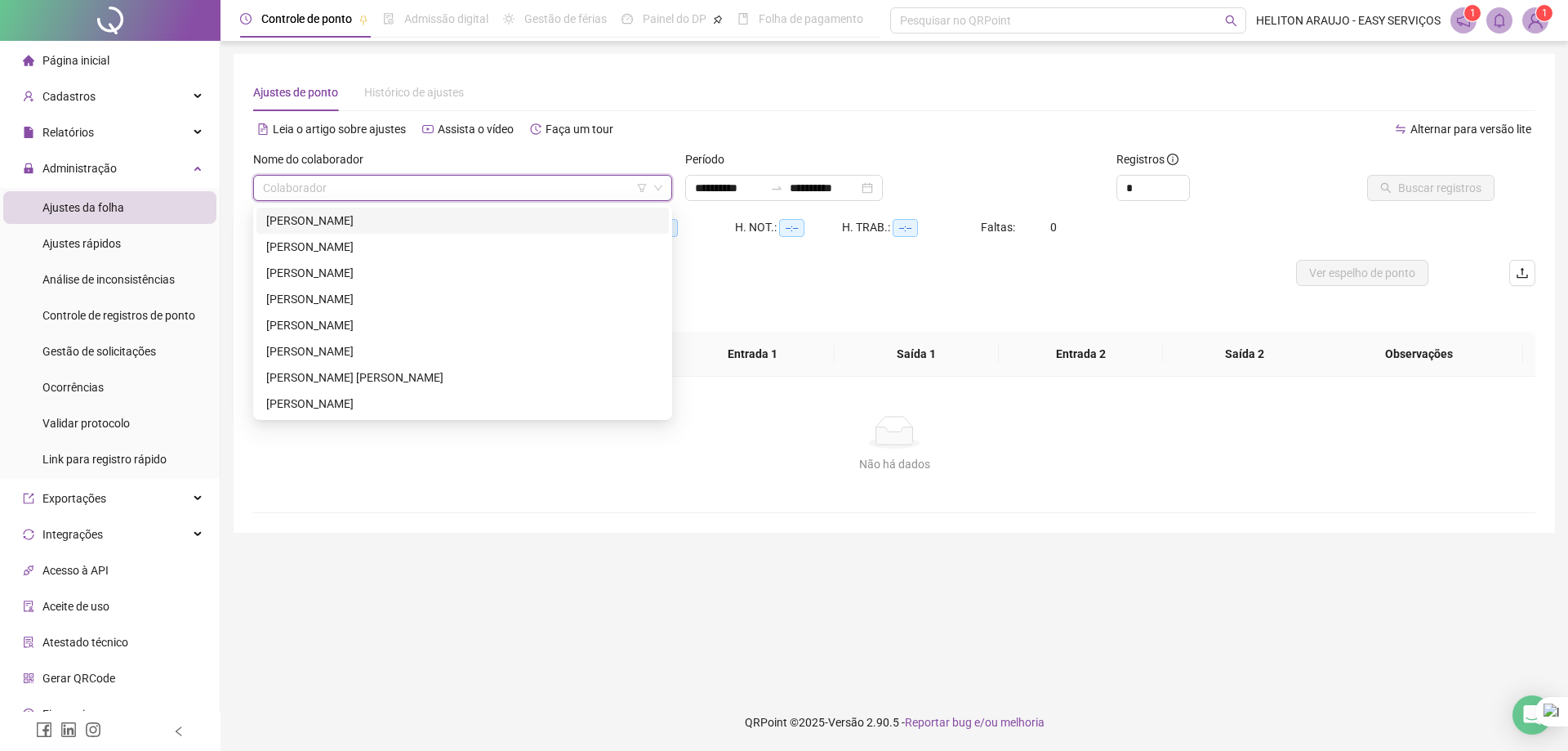
click at [402, 227] on div "[PERSON_NAME]" at bounding box center [463, 221] width 393 height 18
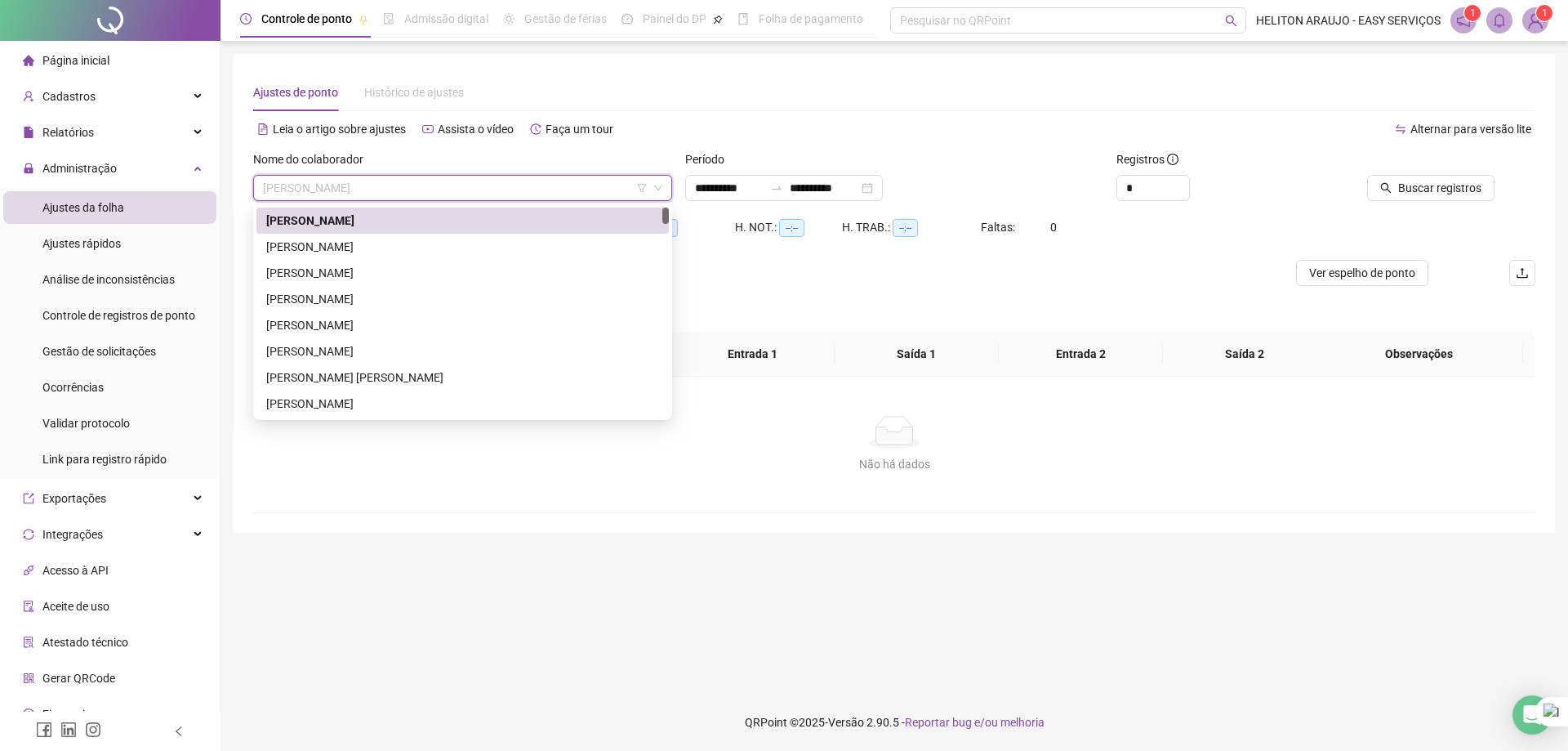
click at [507, 186] on span "[PERSON_NAME]" at bounding box center [463, 188] width 399 height 25
click at [996, 135] on div "Alternar para versão lite" at bounding box center [1215, 129] width 641 height 26
click at [664, 186] on div "[PERSON_NAME]" at bounding box center [463, 188] width 419 height 26
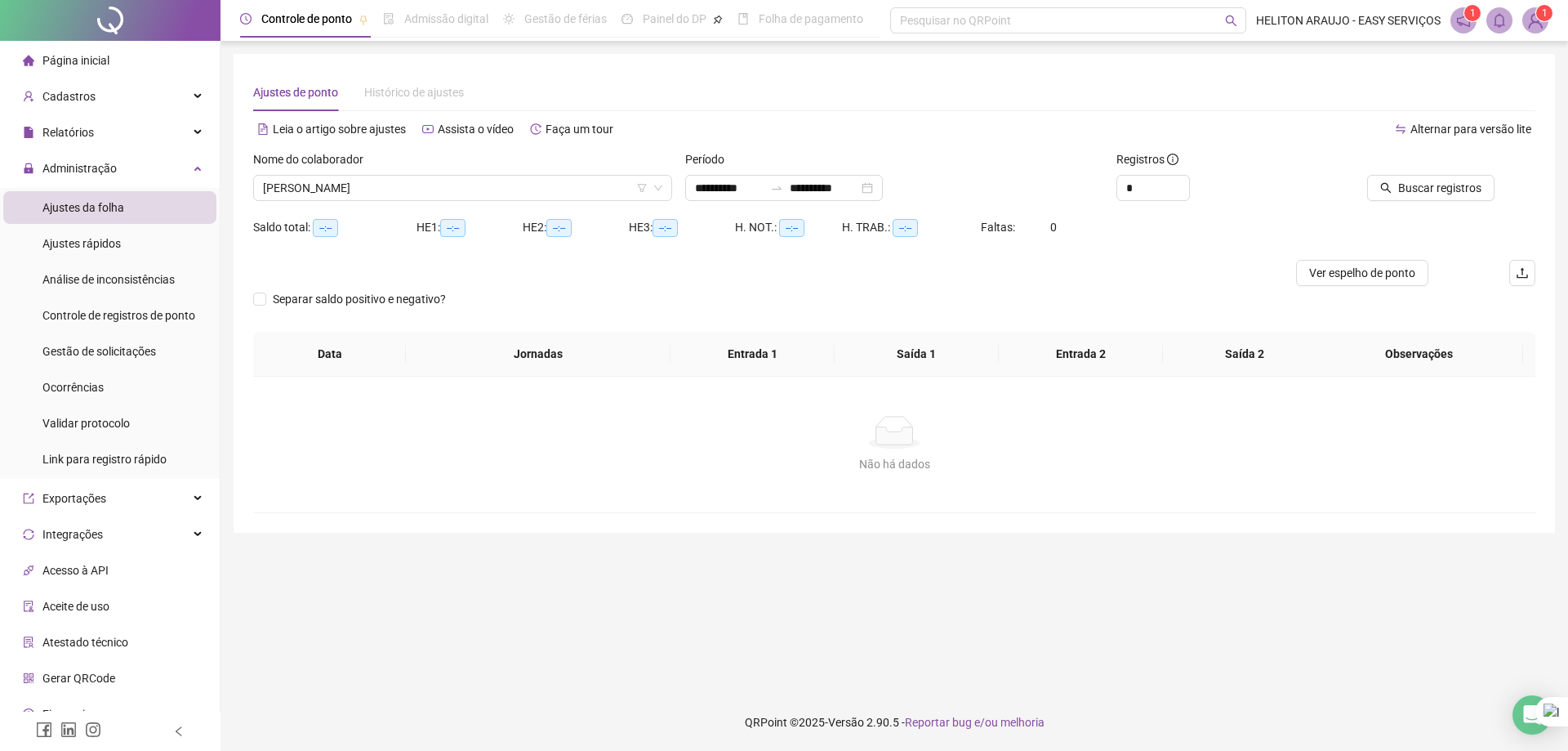
click at [632, 130] on div "Leia o artigo sobre ajustes Assista o vídeo Faça um tour" at bounding box center [574, 129] width 641 height 26
click at [775, 77] on div "Ajustes de ponto Histórico de ajustes" at bounding box center [895, 92] width 1283 height 38
